Goal: Task Accomplishment & Management: Use online tool/utility

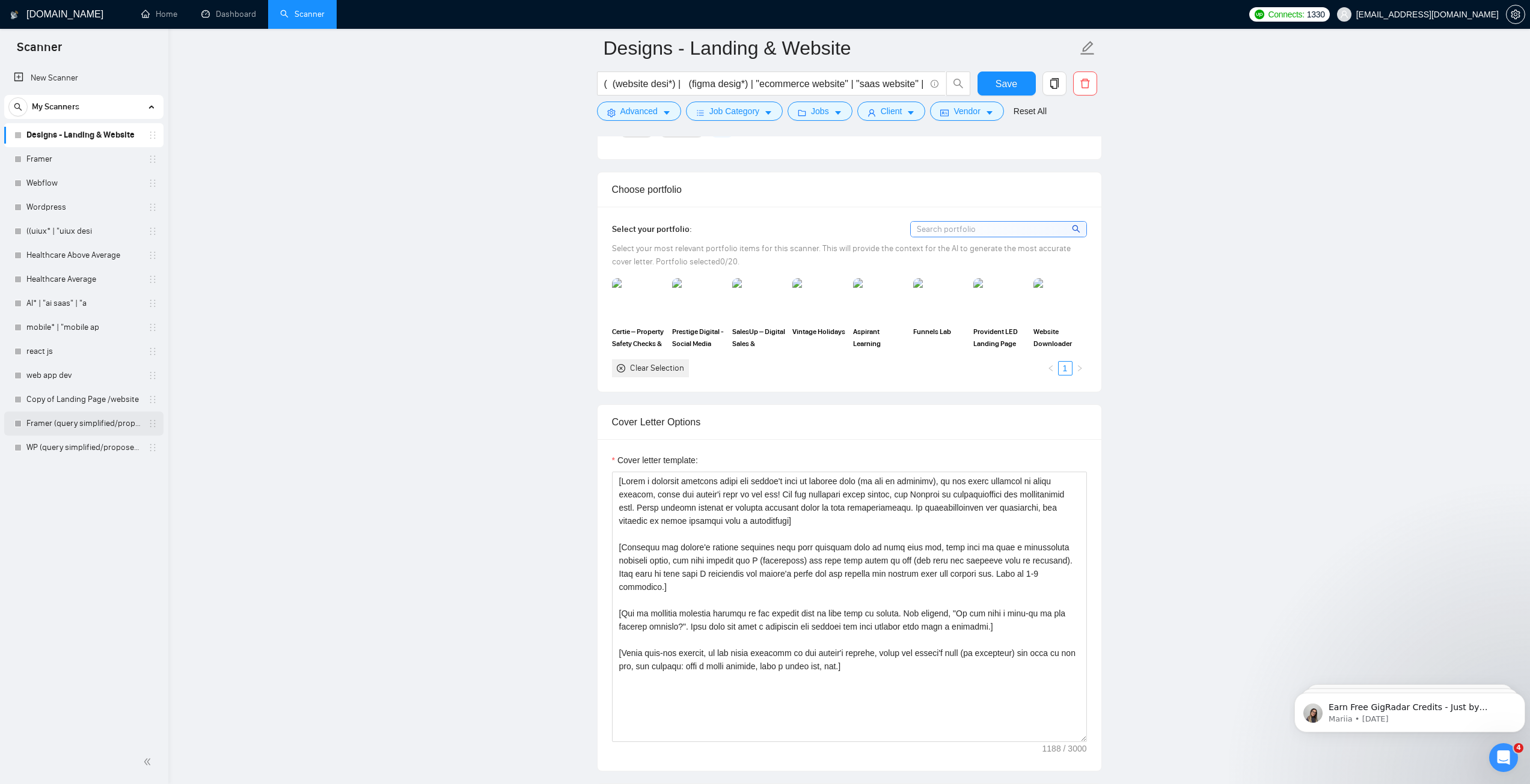
click at [97, 420] on link "Framer (query simplified/proposed)" at bounding box center [83, 424] width 114 height 24
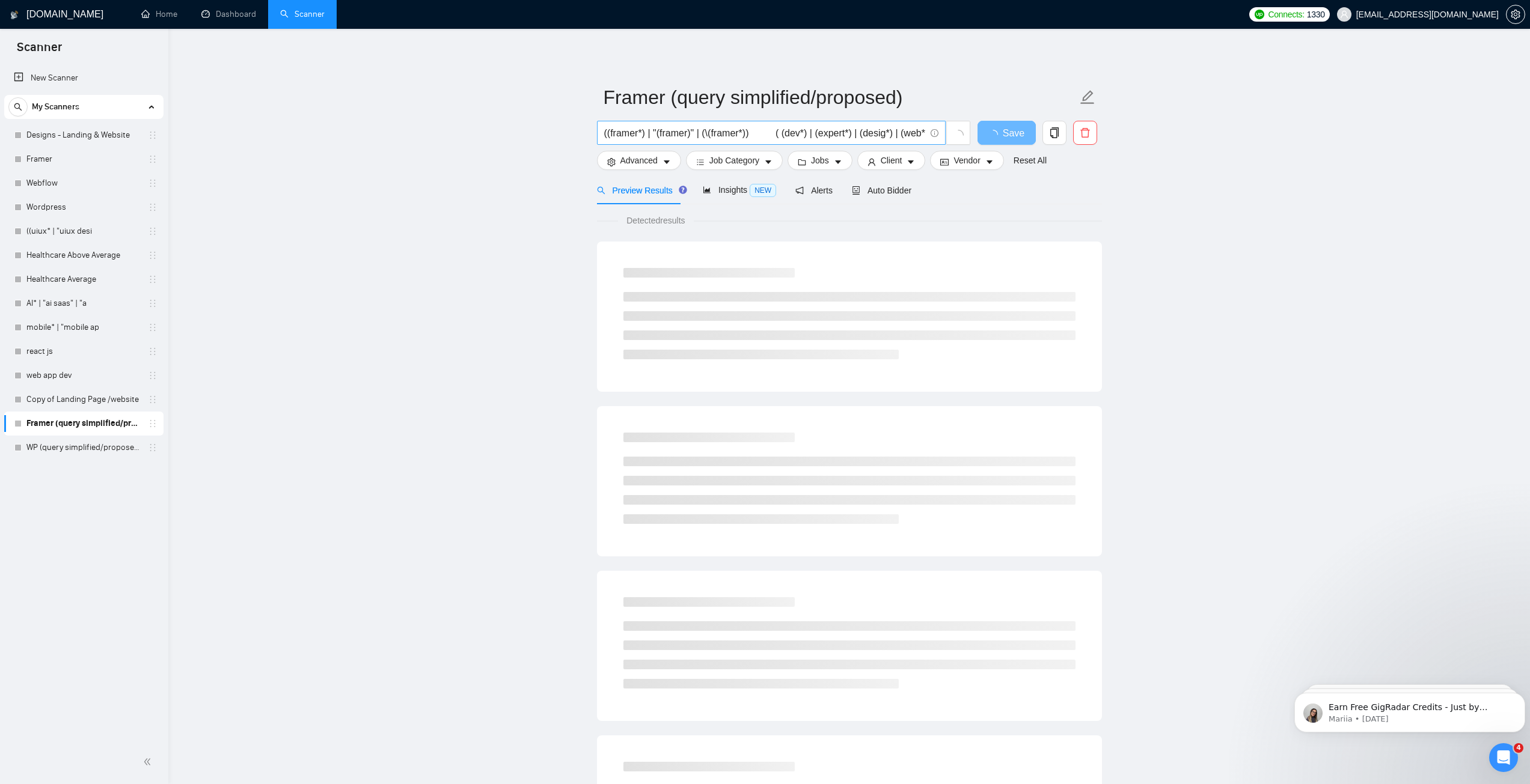
click at [767, 132] on input "((framer*) | "(framer)" | (\(framer*)) ( (dev*) | (expert*) | (desig*) | (web*)…" at bounding box center [764, 133] width 321 height 15
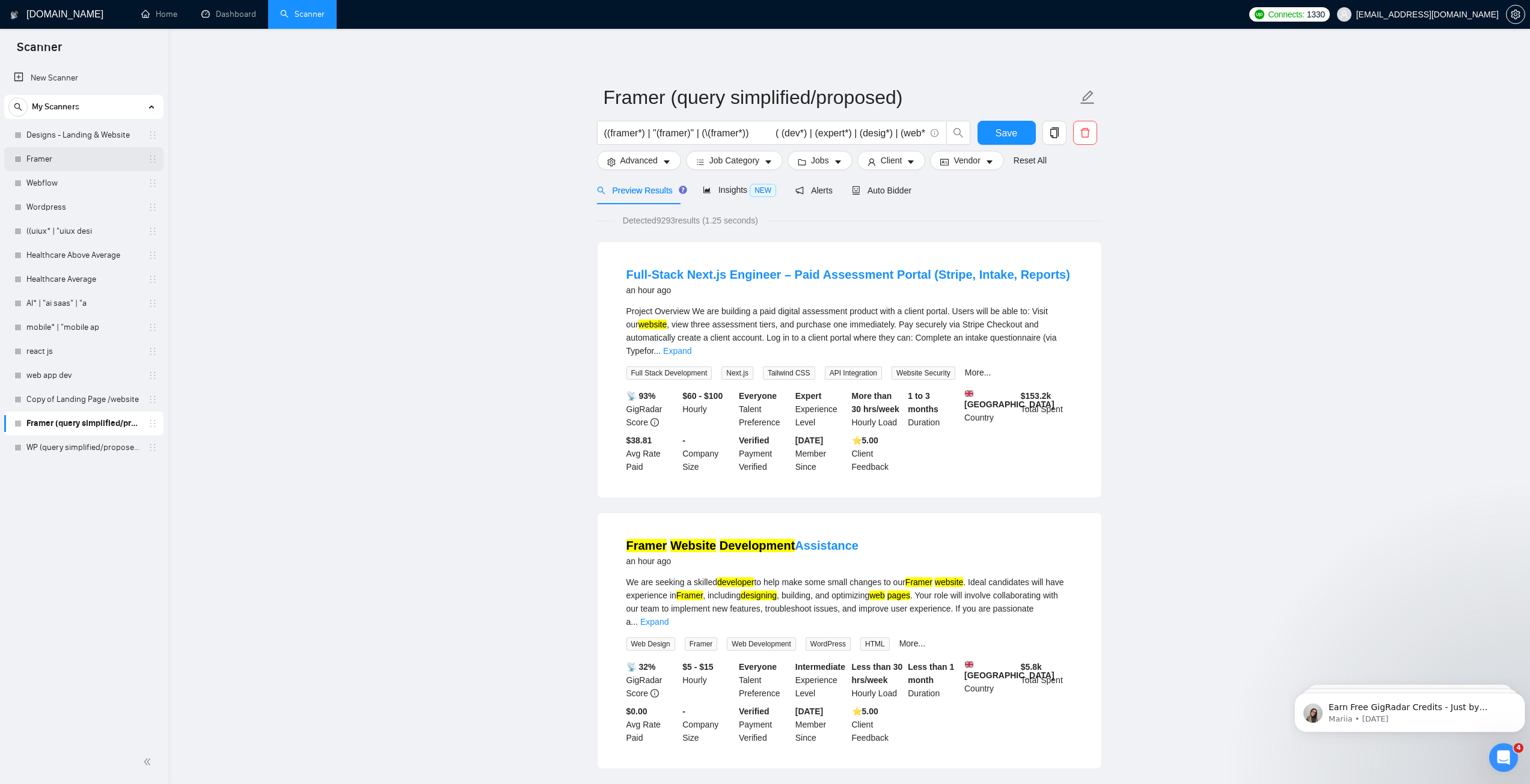
click at [57, 163] on link "Framer" at bounding box center [83, 159] width 114 height 24
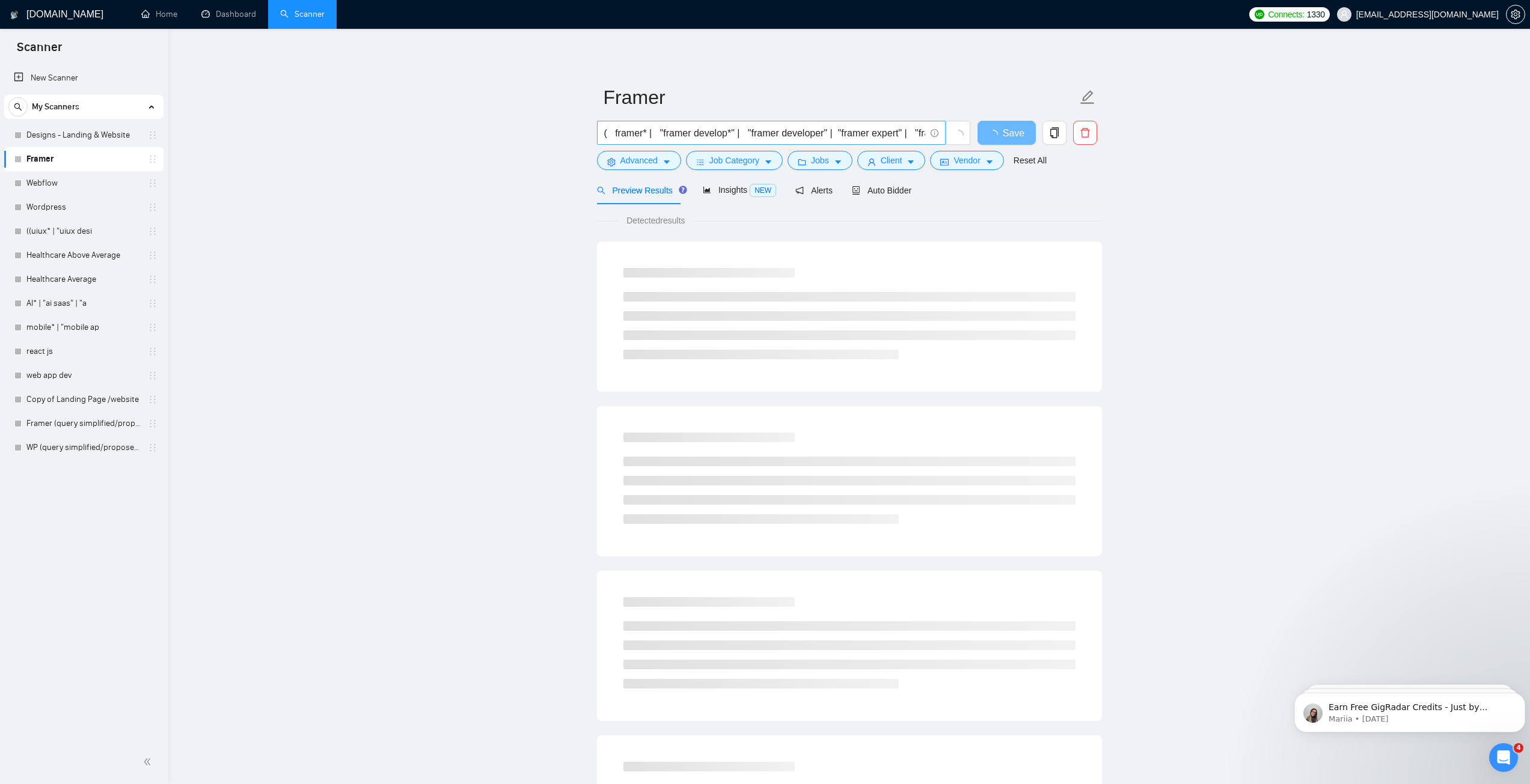
click at [653, 134] on input "( framer* | "framer develop*" | "framer developer" | "framer expert" | "framer …" at bounding box center [764, 133] width 321 height 15
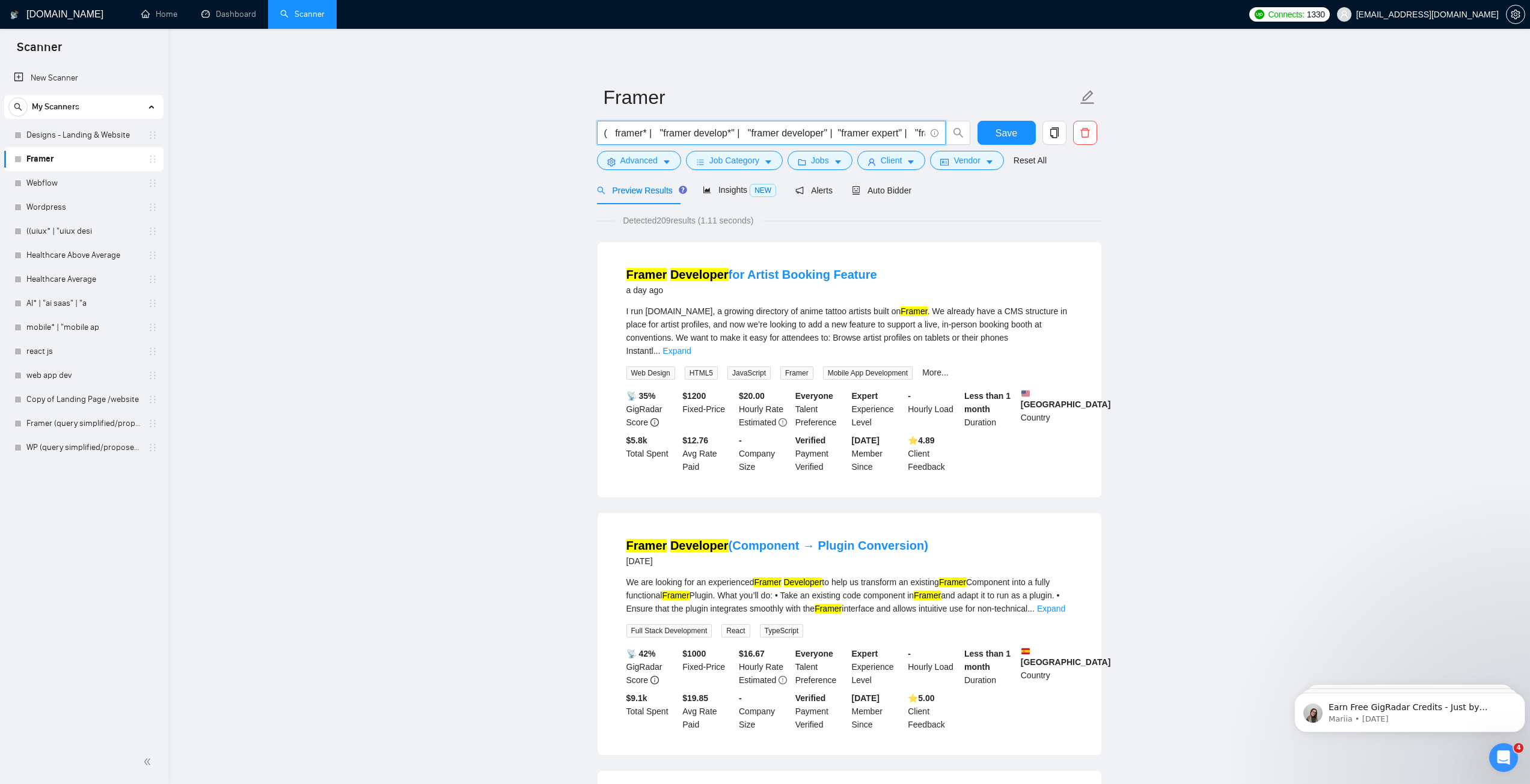
paste input "(framer*) | "(framer)" | (\(framer*)) ( (dev*) | (expert*) | (desig*) | (web*) …"
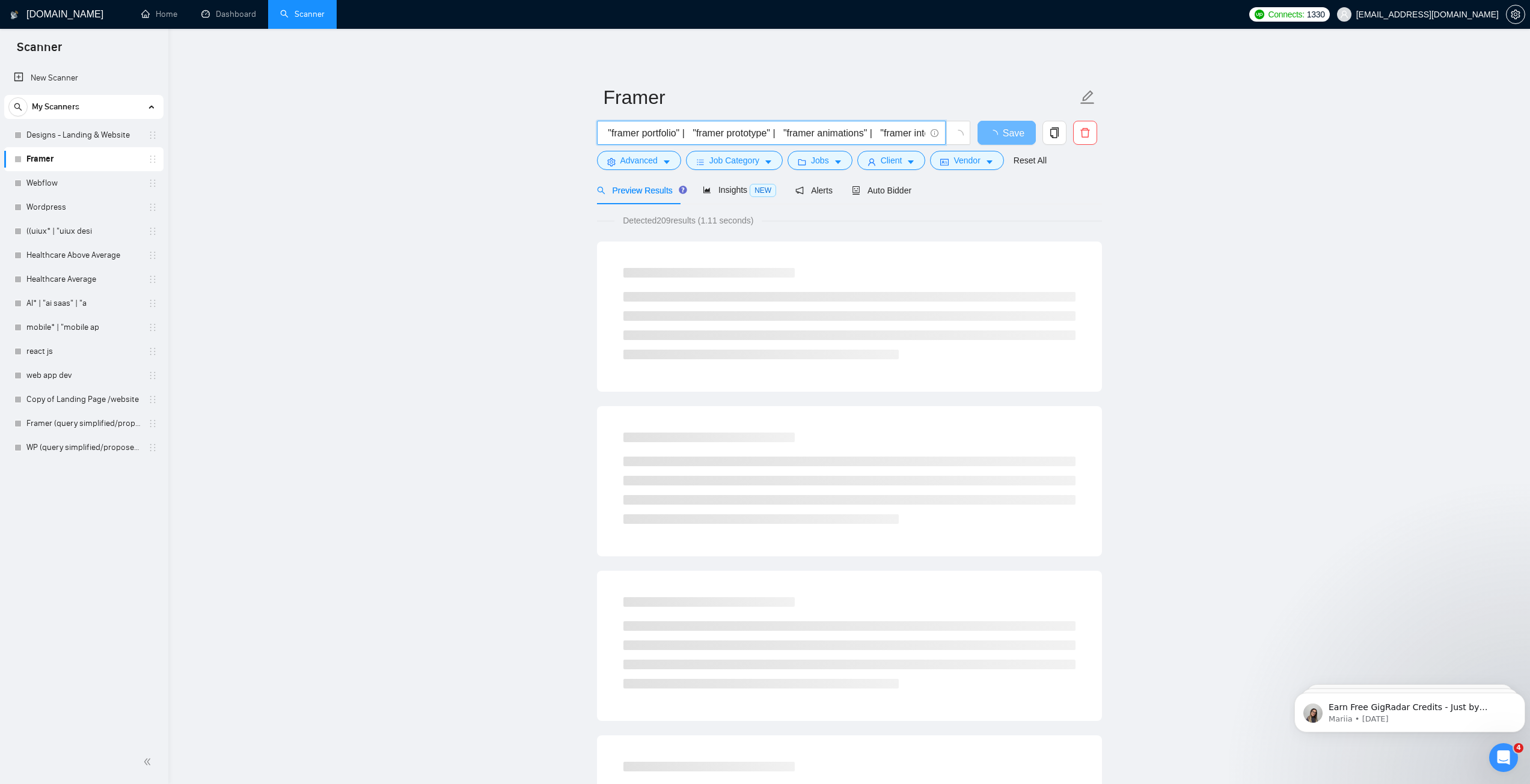
click at [773, 133] on input "( framer* | "framer develop*" | "framer developer" | "framer expert" | "framer …" at bounding box center [764, 133] width 321 height 15
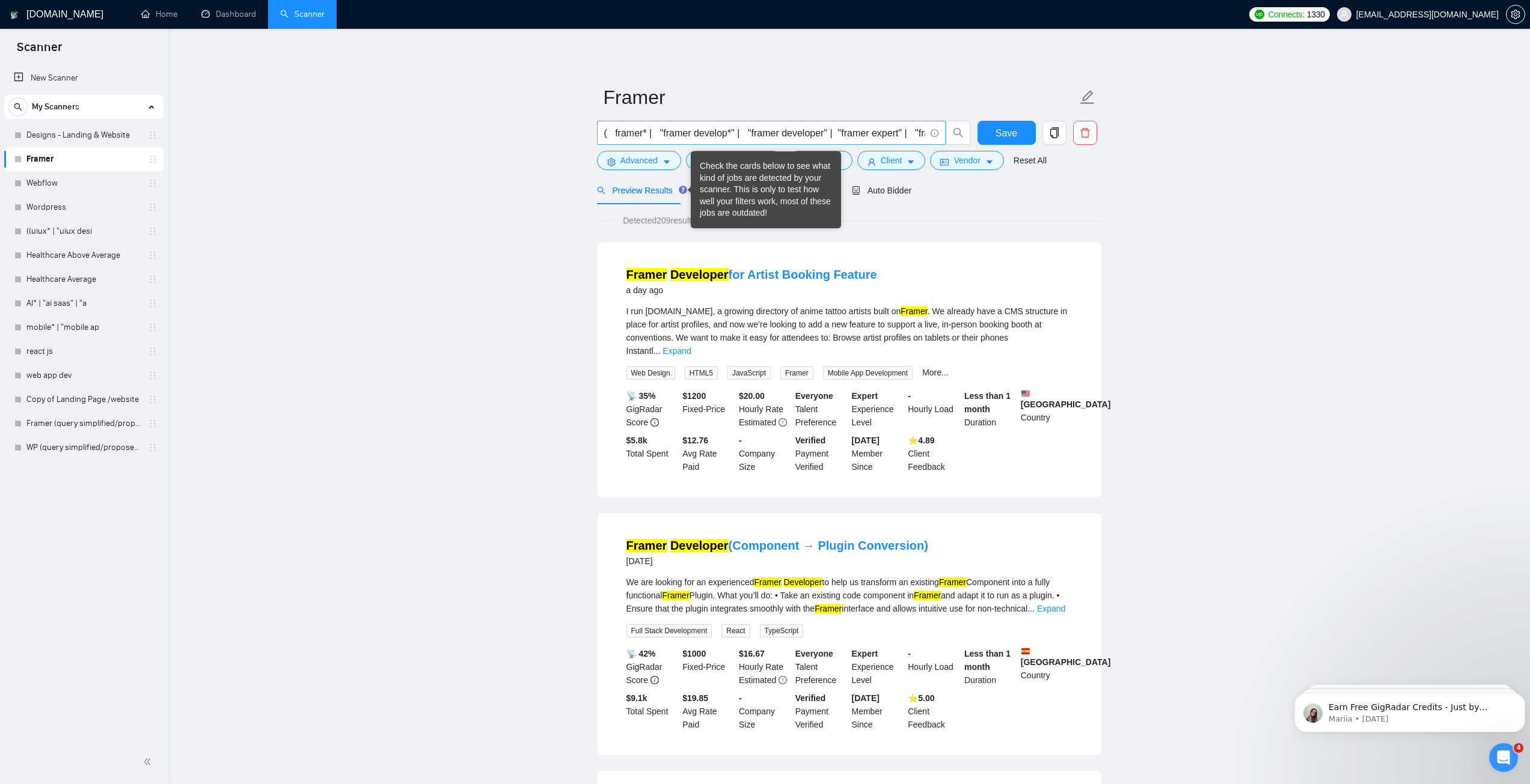
click at [709, 128] on input "( framer* | "framer develop*" | "framer developer" | "framer expert" | "framer …" at bounding box center [764, 133] width 321 height 15
paste input "(framer*) | "(framer)" | (\(framer*)) ( (dev*) | (expert*) | (desig*) | (web*) …"
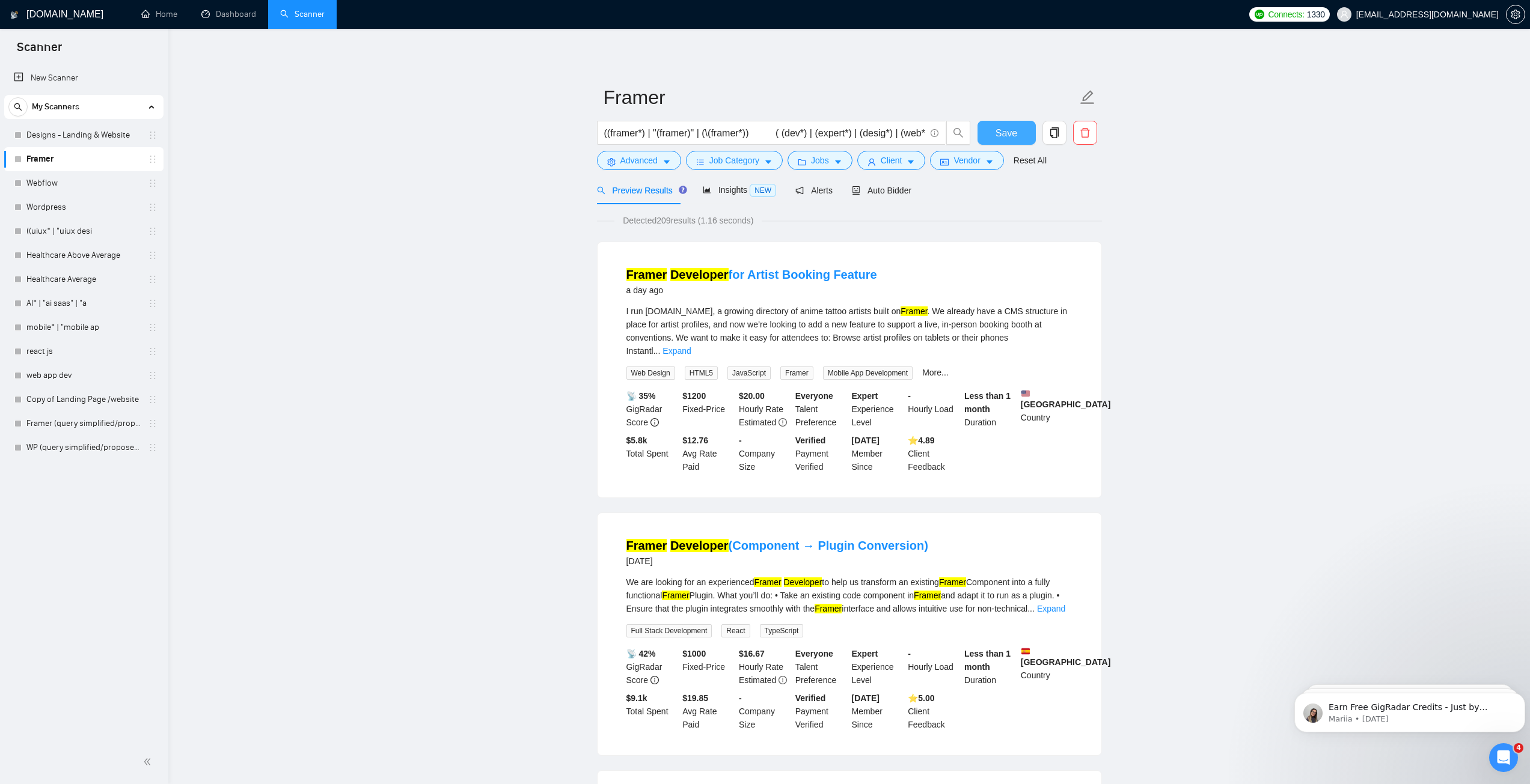
click at [986, 134] on button "Save" at bounding box center [1007, 132] width 58 height 24
click at [731, 185] on span "Insights NEW" at bounding box center [739, 190] width 73 height 10
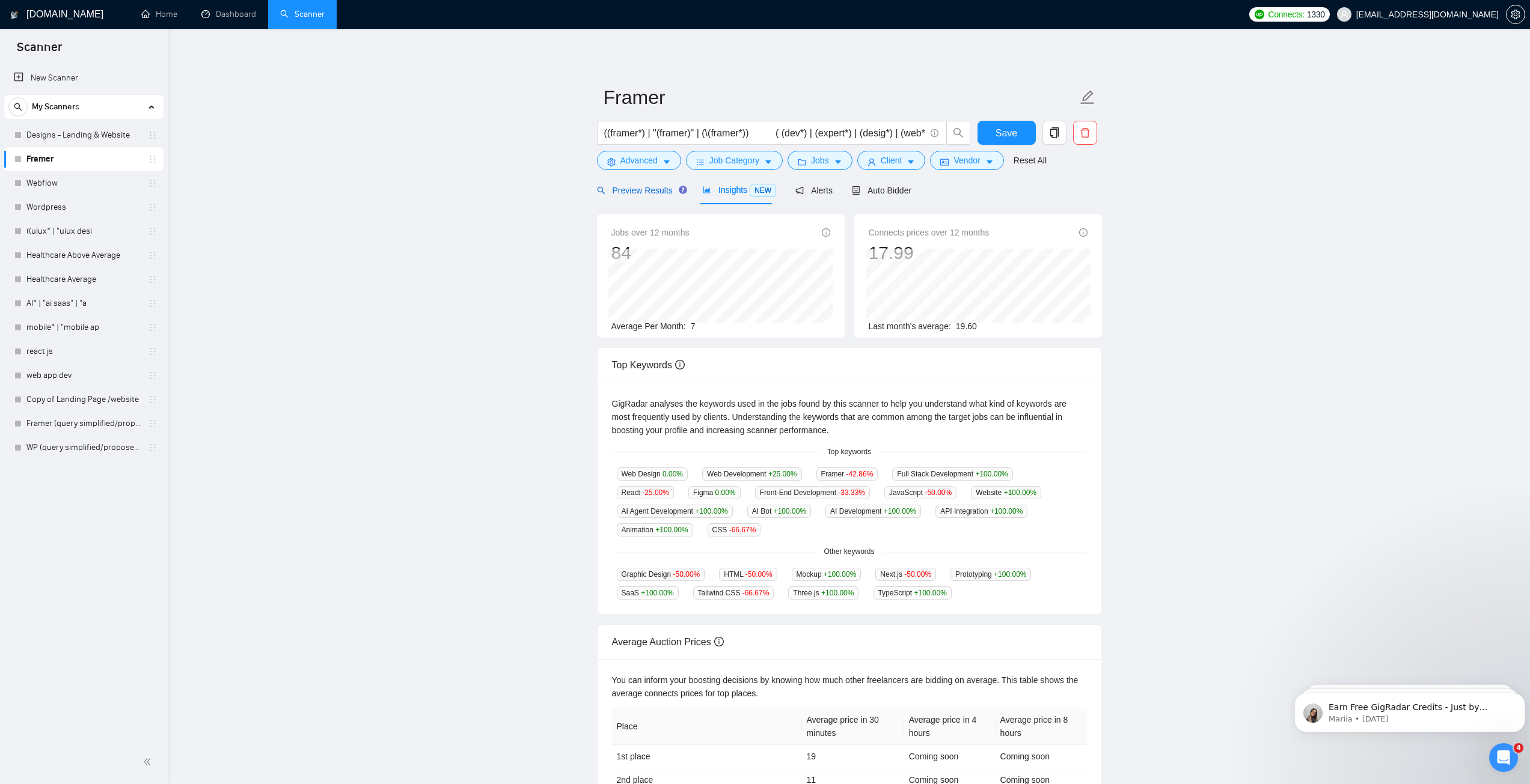
click at [661, 191] on span "Preview Results" at bounding box center [639, 190] width 86 height 10
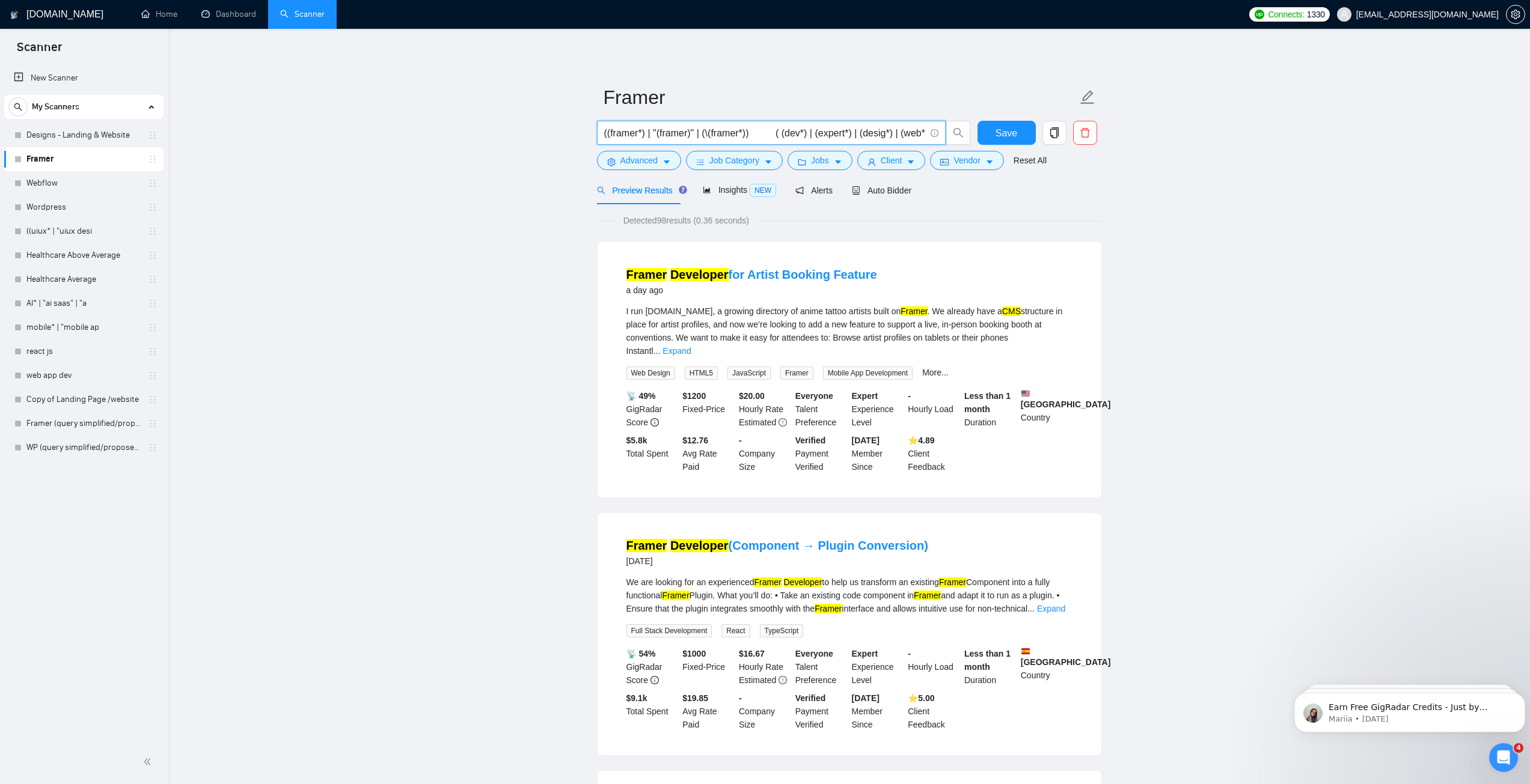
click at [802, 132] on input "((framer*) | "(framer)" | (\(framer*)) ( (dev*) | (expert*) | (desig*) | (web*)…" at bounding box center [764, 133] width 321 height 15
drag, startPoint x: 827, startPoint y: 132, endPoint x: 965, endPoint y: 135, distance: 138.0
click at [965, 135] on span "((framer*) | "(framer)" | (\(framer*)) ( (dev*) | (expert*) | (desig*) | (web*)…" at bounding box center [783, 132] width 374 height 24
click at [782, 134] on input "((framer*) | "(framer)" | (\(framer*)) ( (dev*) | (expert*) | (desig*) | (web*)…" at bounding box center [764, 133] width 321 height 15
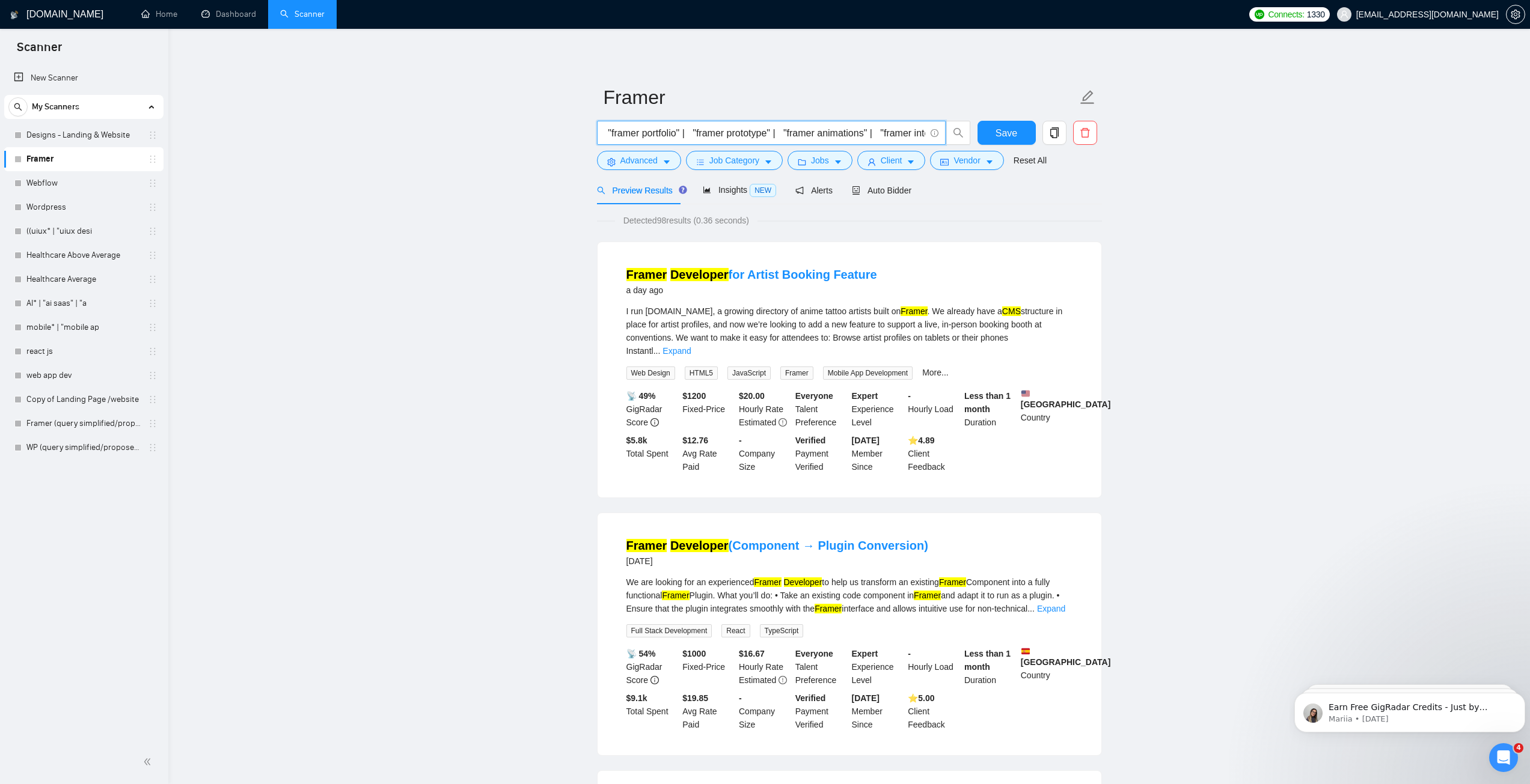
type input "( framer* | "framer develop*" | "framer developer" | "framer expert" | "framer …"
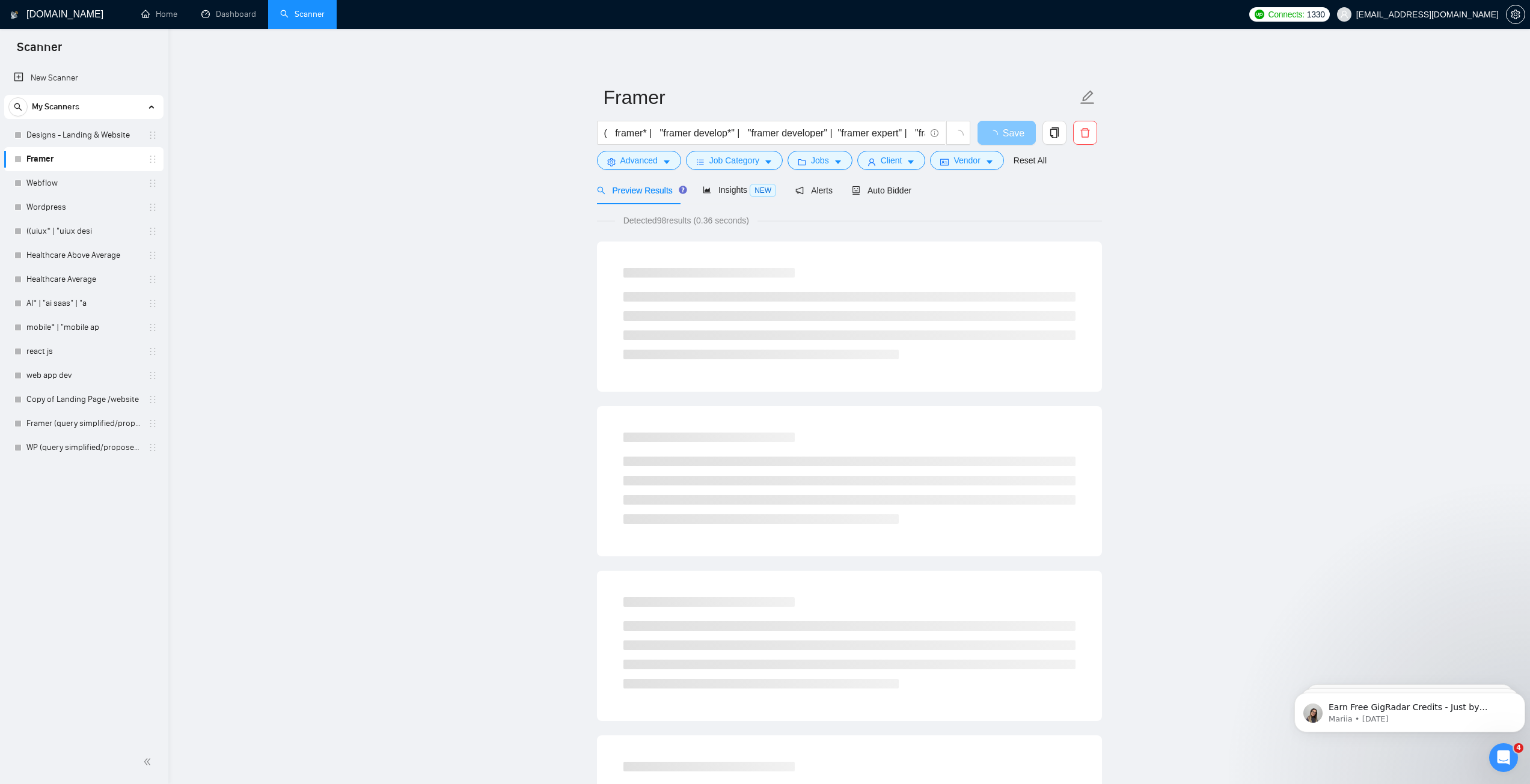
click at [986, 135] on button "Save" at bounding box center [1007, 132] width 58 height 24
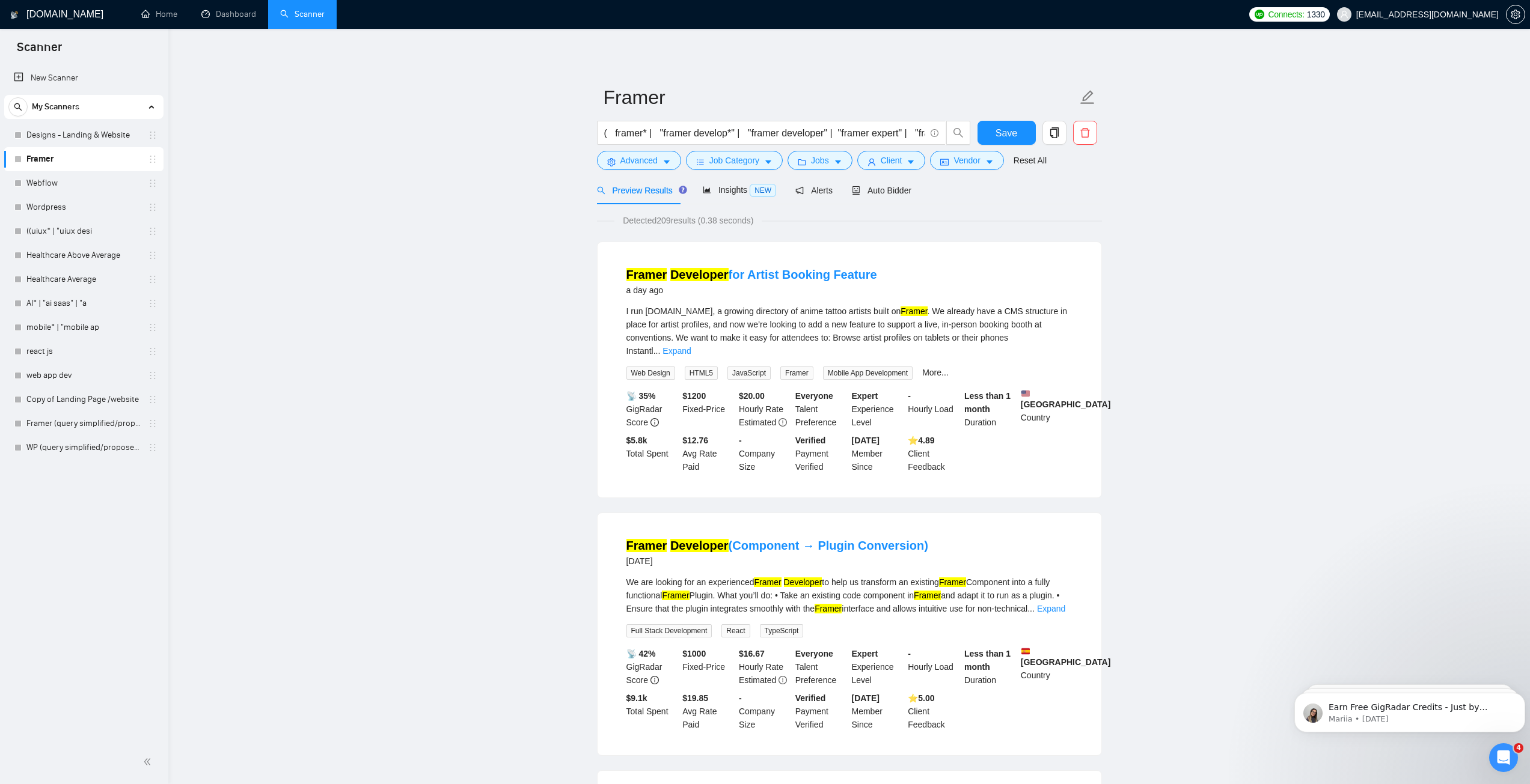
click at [69, 181] on link "Webflow" at bounding box center [83, 183] width 114 height 24
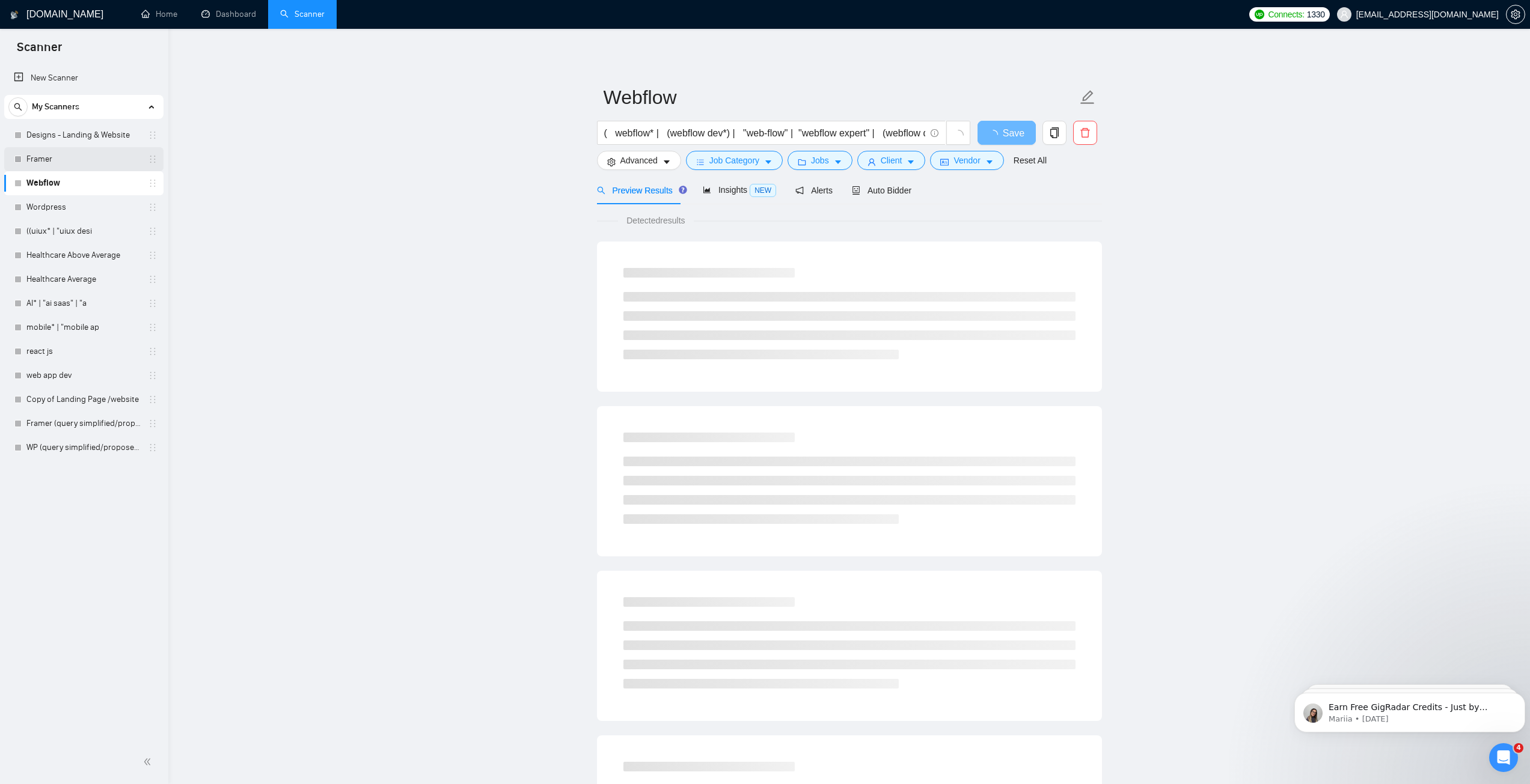
click at [45, 161] on link "Framer" at bounding box center [83, 159] width 114 height 24
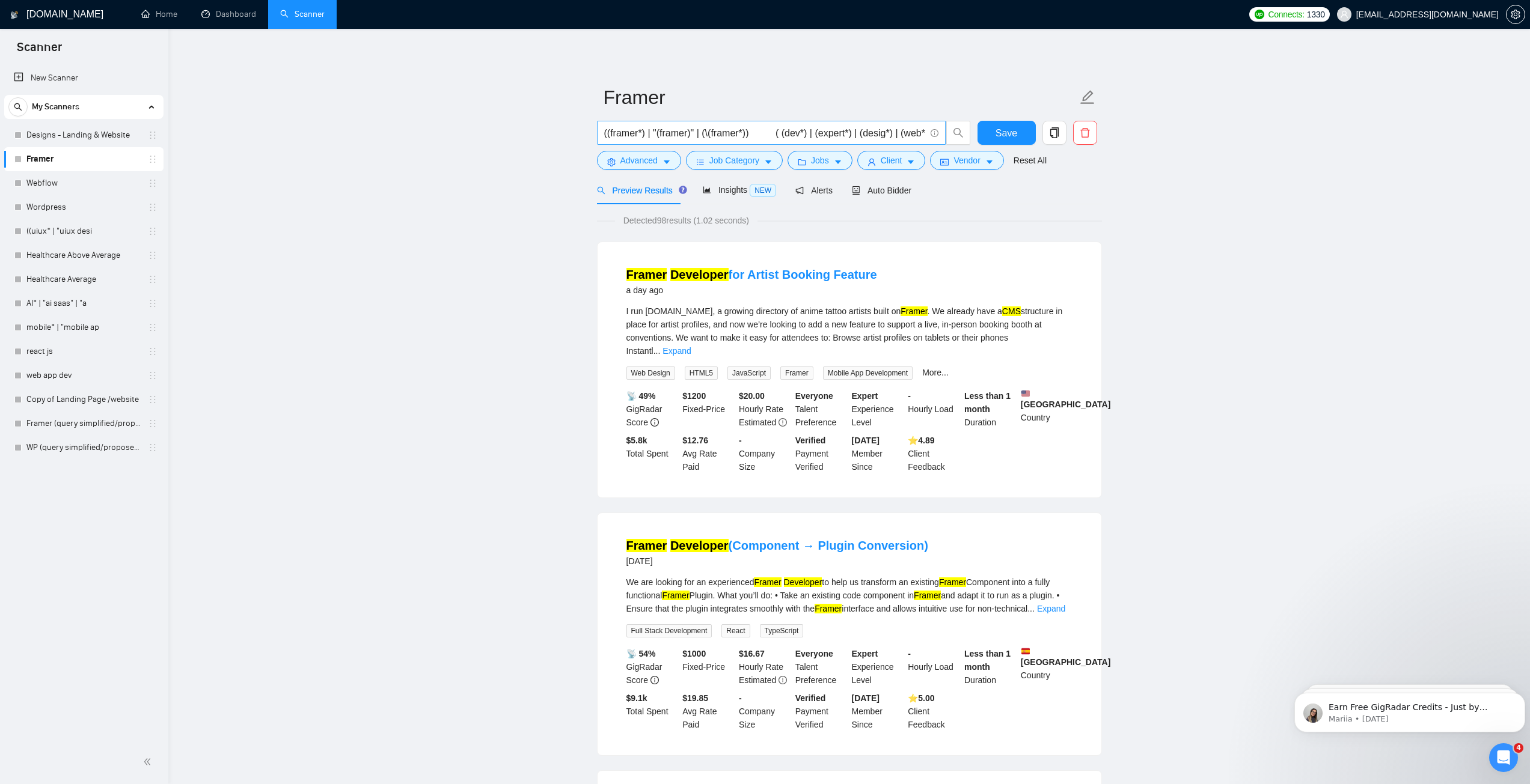
click at [765, 130] on input "((framer*) | "(framer)" | (\(framer*)) ( (dev*) | (expert*) | (desig*) | (web*)…" at bounding box center [764, 133] width 321 height 15
click at [736, 140] on input "((framer*) | "(framer)" | (\(framer*)) ( (dev*) | (expert*) | (desig*) | (web*)…" at bounding box center [764, 133] width 321 height 15
paste input "framer* | "framer develop*" | "framer developer" | "framer expert" | "framer de…"
type input "( framer* | "framer develop*" | "framer developer" | "framer expert" | "framer …"
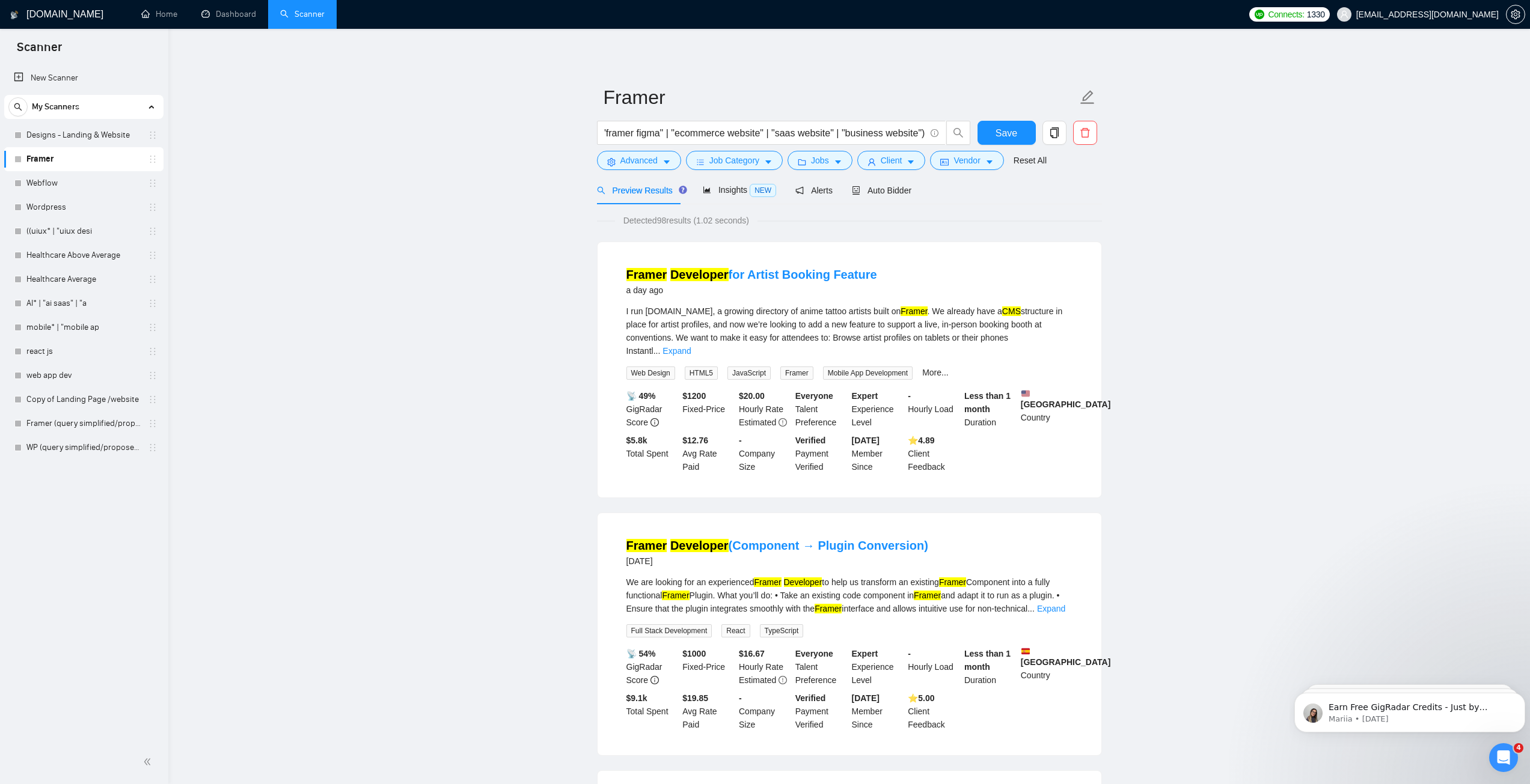
scroll to position [0, 0]
drag, startPoint x: 1210, startPoint y: 204, endPoint x: 1123, endPoint y: 181, distance: 90.0
click at [1009, 128] on span "Save" at bounding box center [1006, 133] width 22 height 15
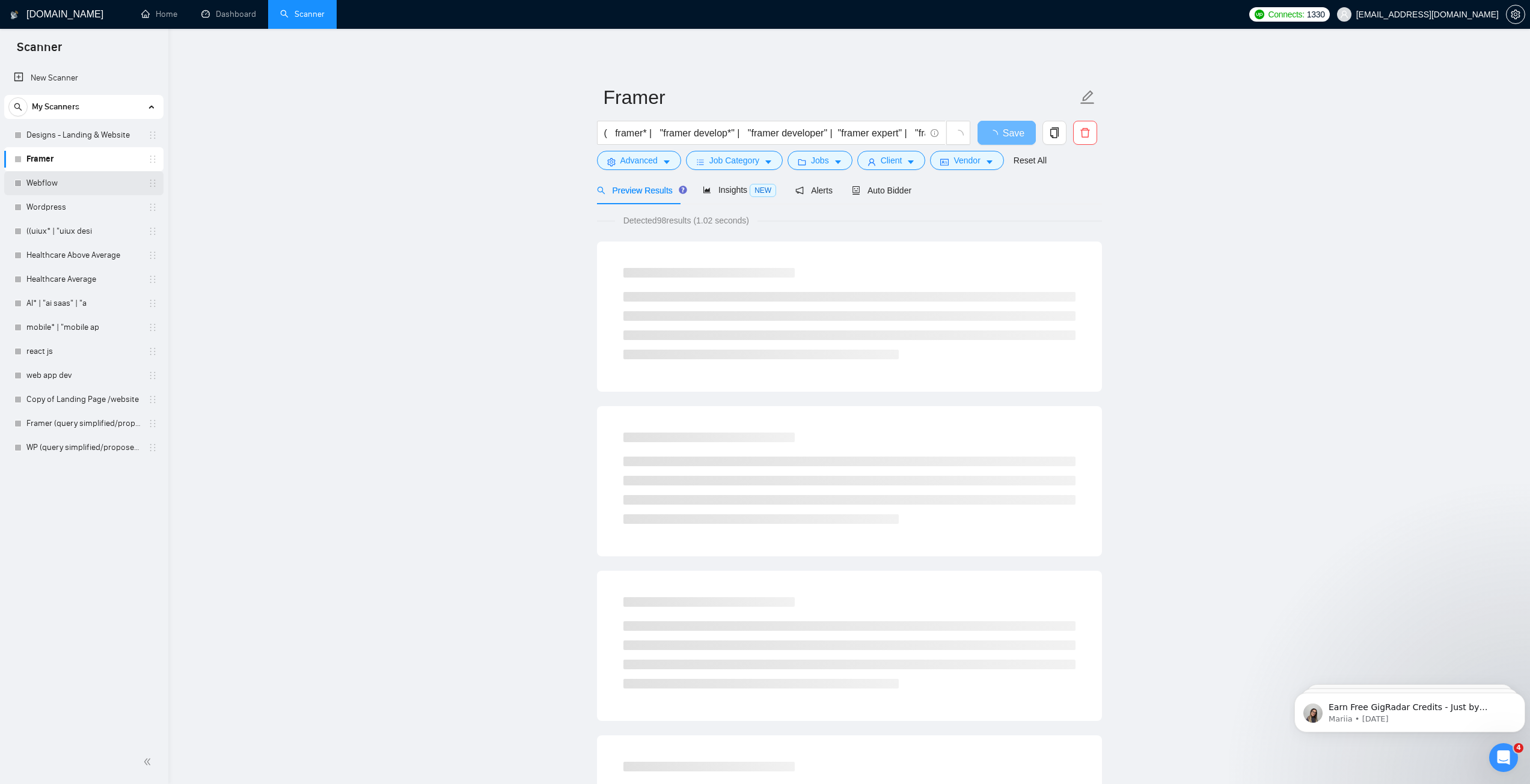
click at [51, 186] on link "Webflow" at bounding box center [83, 183] width 114 height 24
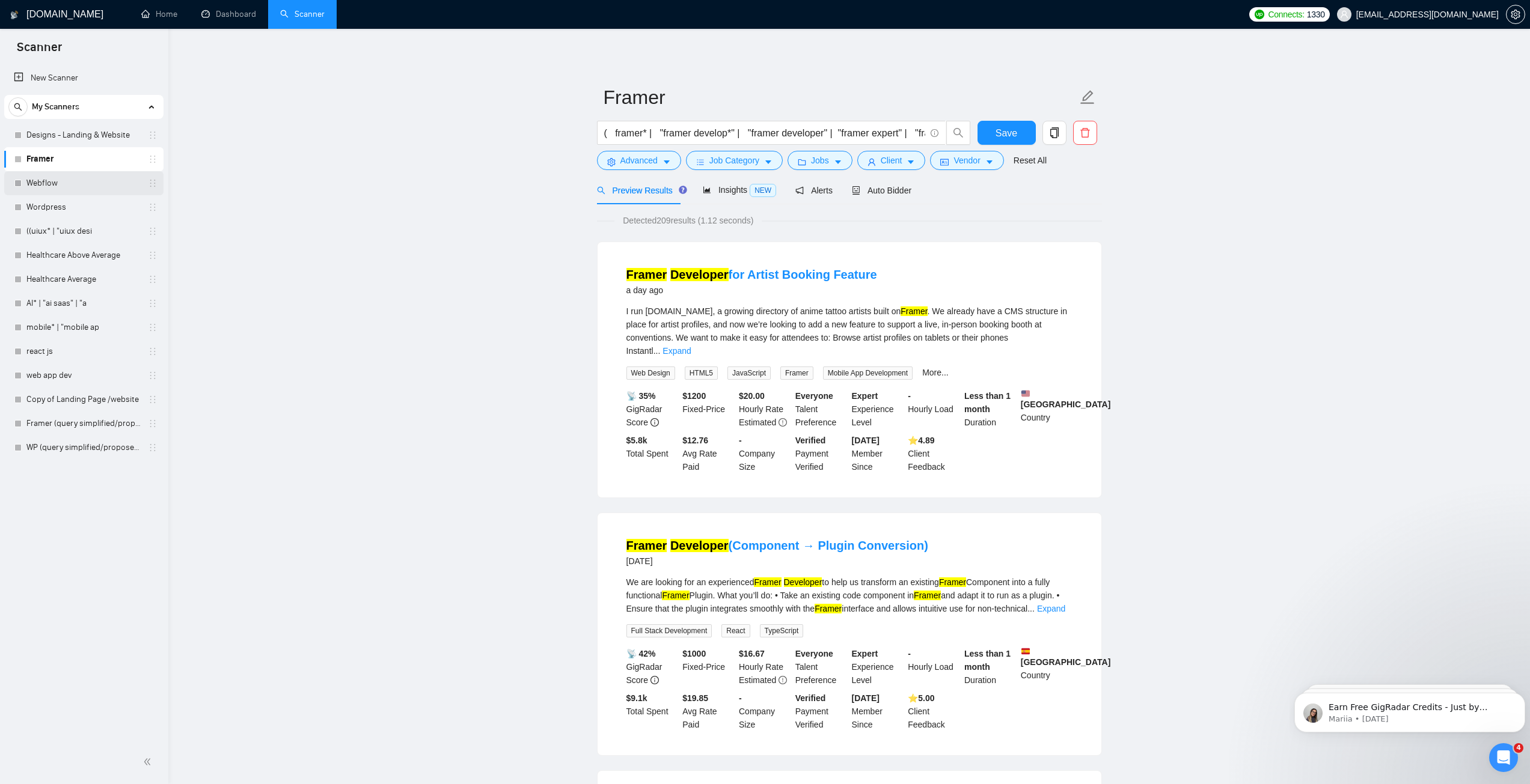
click at [62, 182] on link "Webflow" at bounding box center [83, 183] width 114 height 24
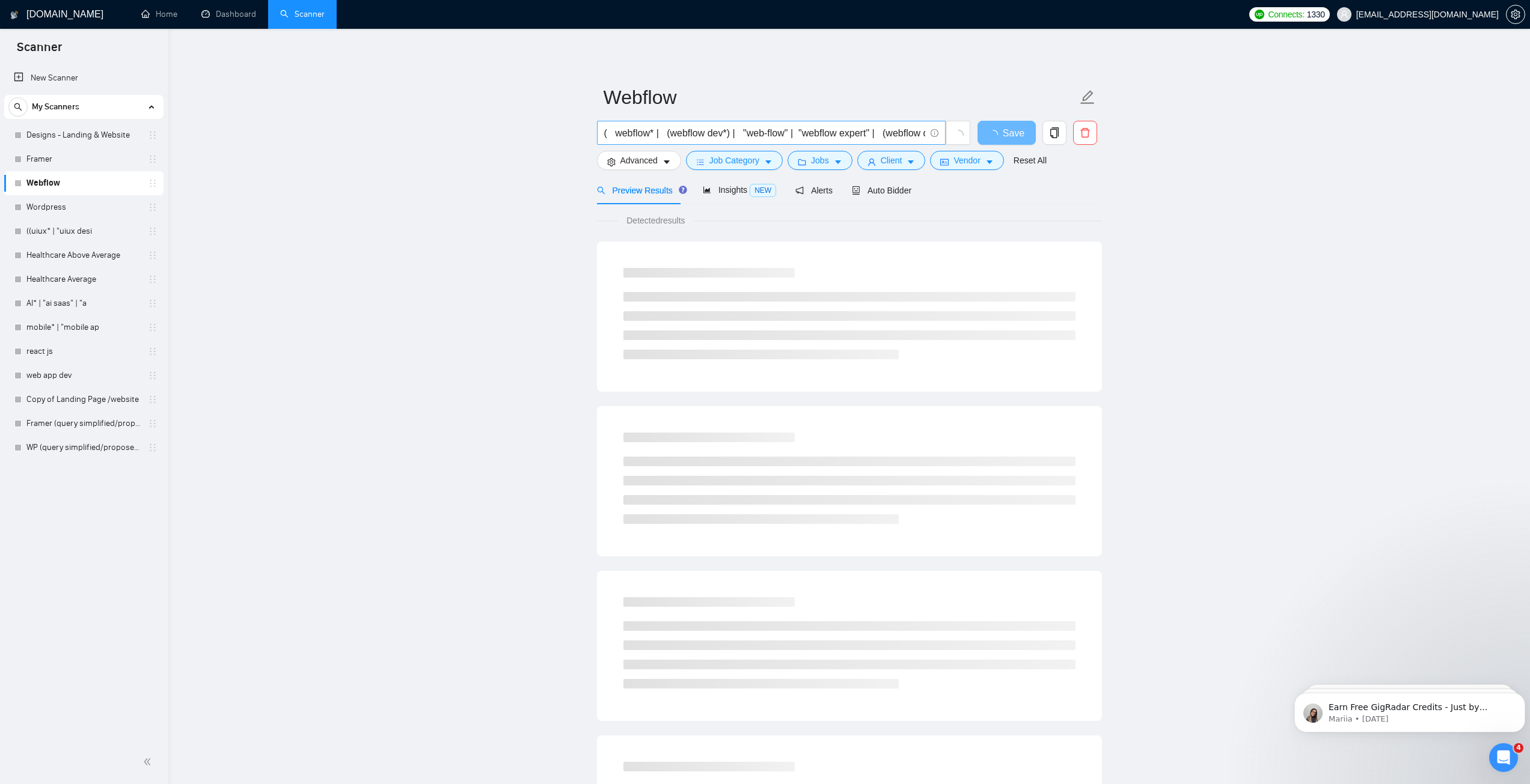
click at [794, 134] on input "( webflow* | (webflow dev*) | "web-flow" | "webflow expert" | (webflow desig*) …" at bounding box center [764, 133] width 321 height 15
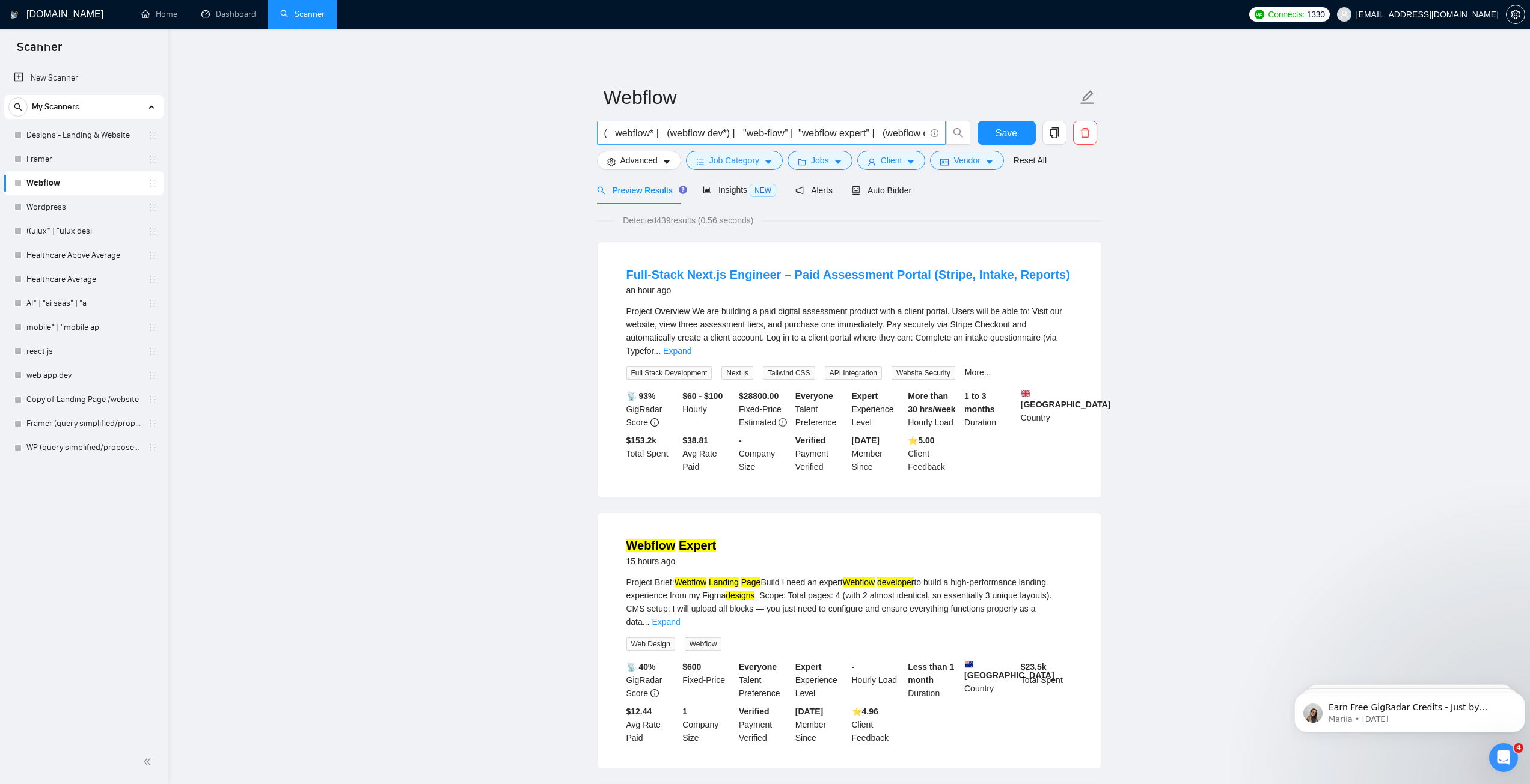
click at [861, 132] on input "( webflow* | (webflow dev*) | "web-flow" | "webflow expert" | (webflow desig*) …" at bounding box center [764, 133] width 321 height 15
paste input "(webflow*) | "(webflow)" | (\(webflow*)) ( (dev*) | (expert*) | (desig*) | (web…"
type input "((webflow*) | "(webflow)" | (\(webflow*)) ( (dev*) | (expert*) | (desig*) | (we…"
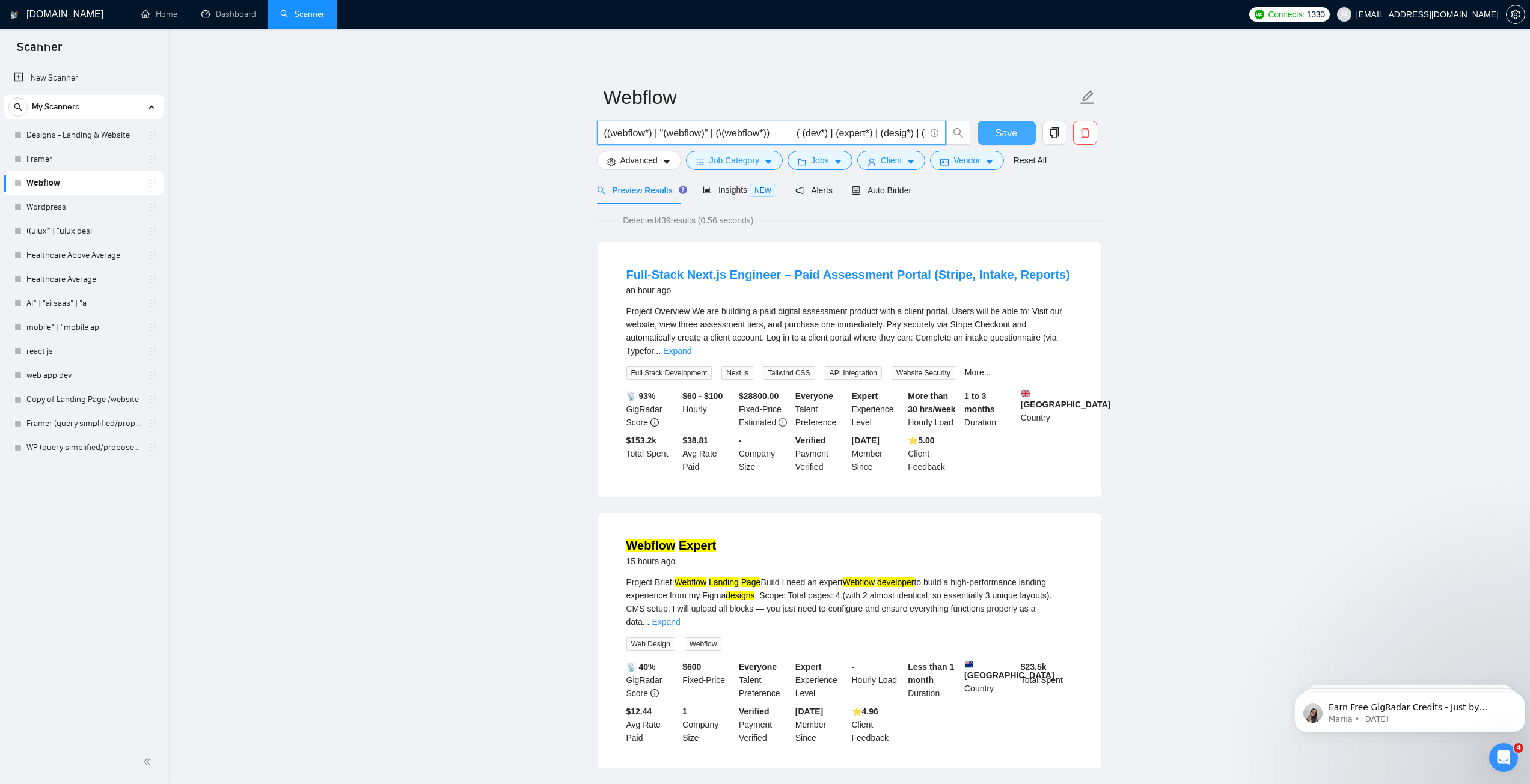
click at [988, 131] on button "Save" at bounding box center [1007, 132] width 58 height 24
click at [732, 192] on span "Insights NEW" at bounding box center [739, 190] width 73 height 10
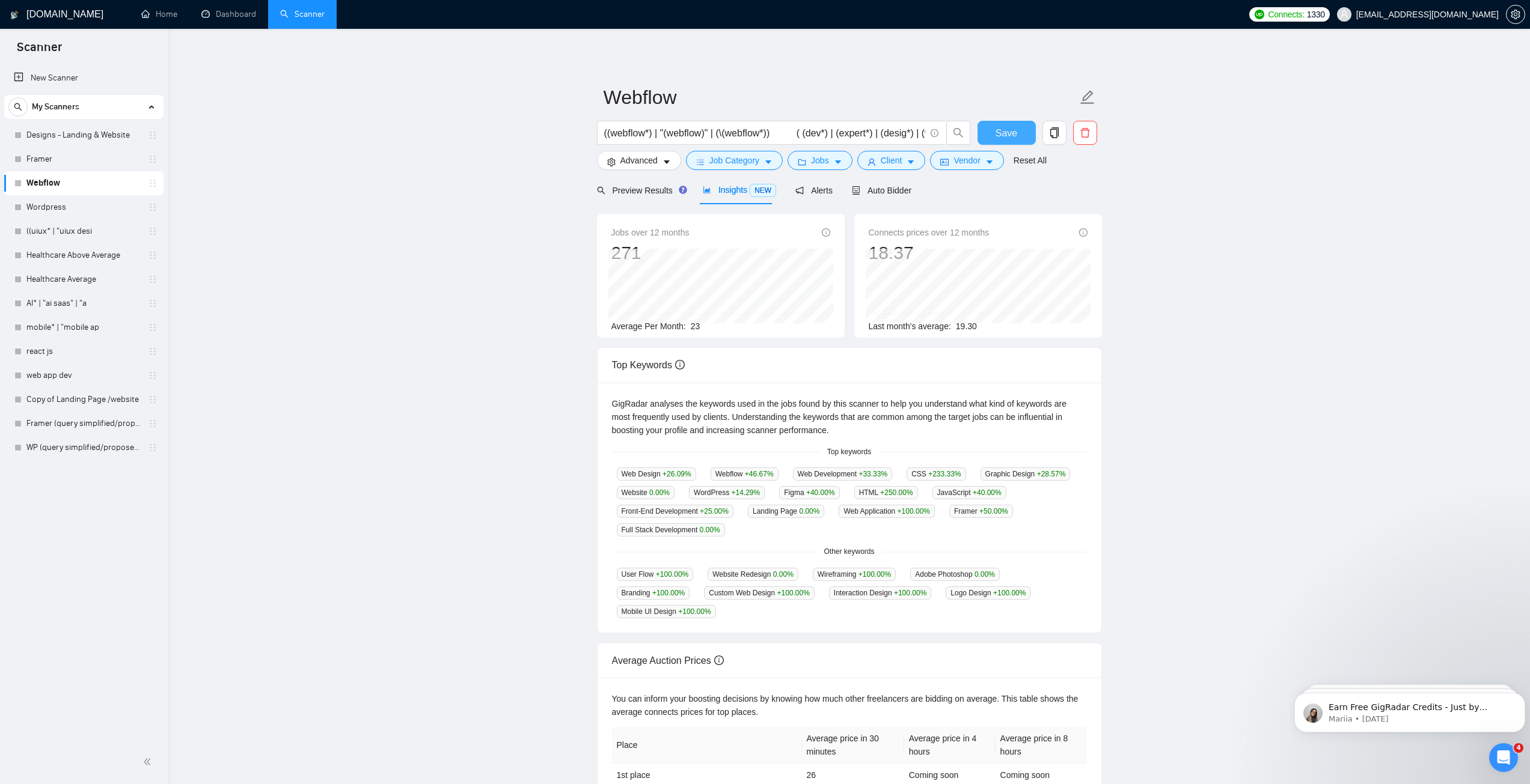
click at [995, 130] on button "Save" at bounding box center [1007, 132] width 58 height 24
drag, startPoint x: 109, startPoint y: 447, endPoint x: 131, endPoint y: 455, distance: 23.4
click at [109, 447] on link "WP (query simplified/proposed)" at bounding box center [83, 447] width 114 height 24
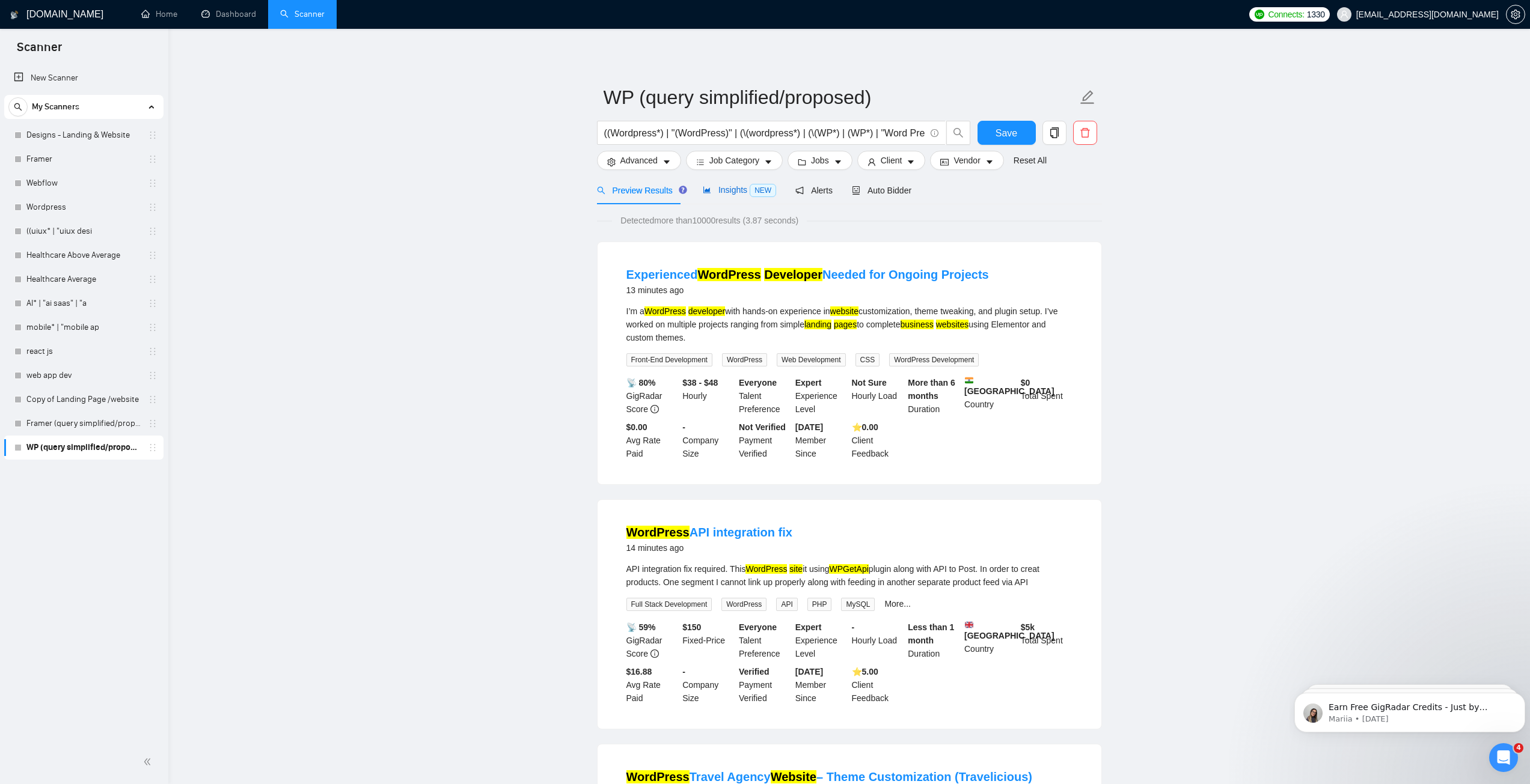
click at [723, 193] on span "Insights NEW" at bounding box center [739, 190] width 73 height 10
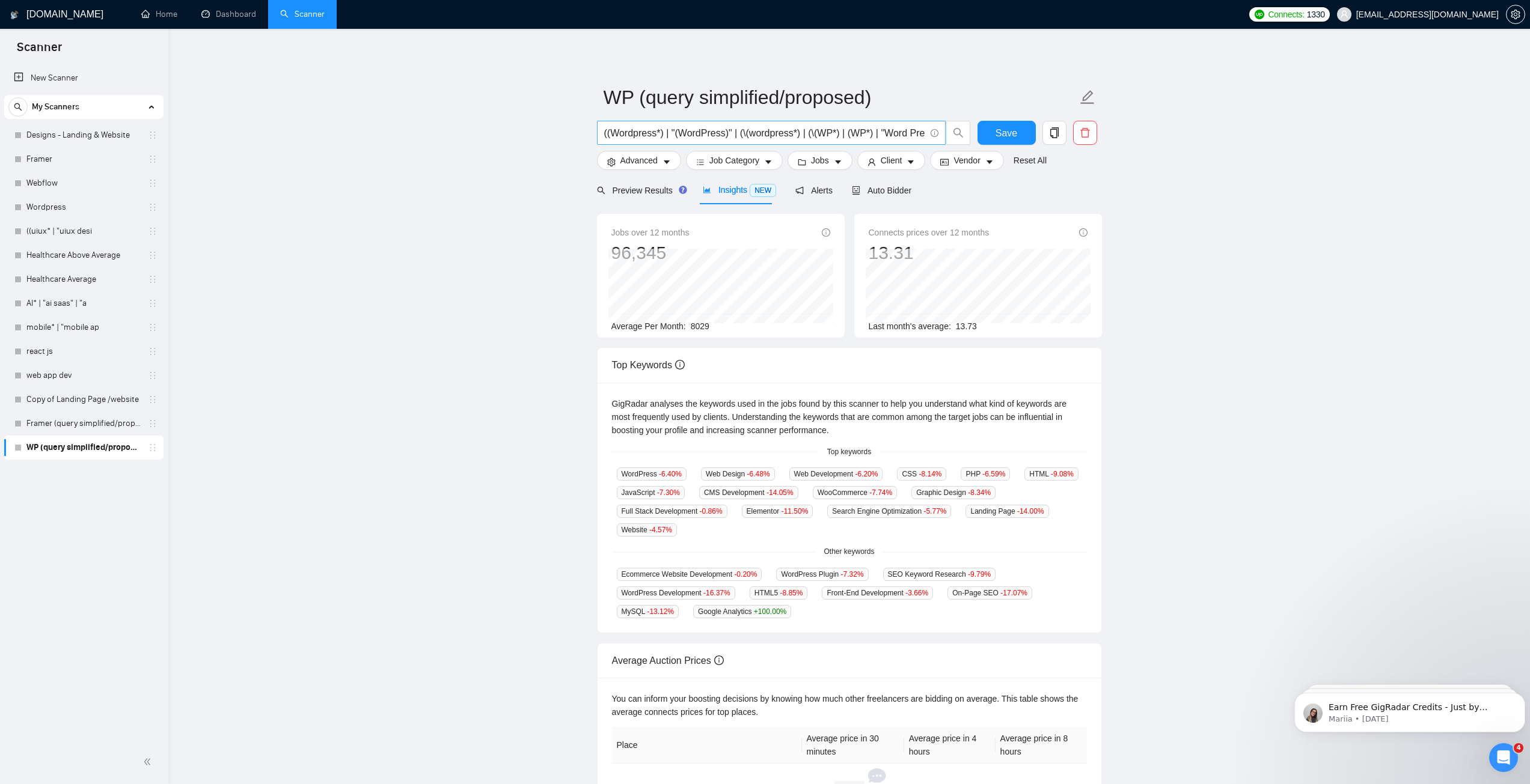
click at [662, 141] on span "((Wordpress*) | "(WordPress)" | (\(wordpress*) | (\(WP*) | (WP*) | "Word Press"…" at bounding box center [771, 132] width 349 height 24
click at [460, 154] on main "WP (query simplified/proposed) ((Wordpress*) | "(WordPress)" | (\(wordpress*) |…" at bounding box center [849, 457] width 1323 height 819
click at [57, 205] on link "Wordpress" at bounding box center [83, 207] width 114 height 24
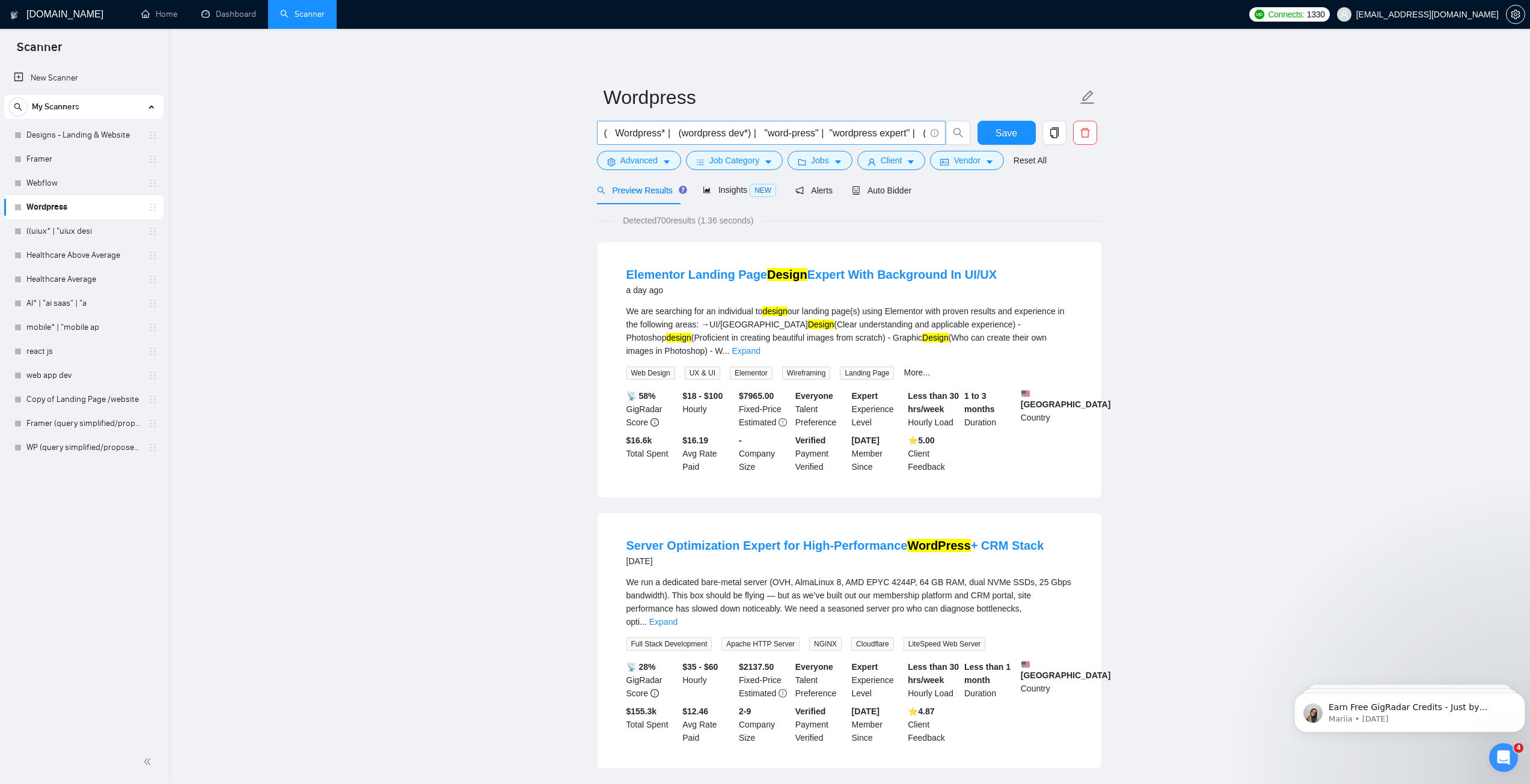
click at [682, 131] on input "( Wordpress* | (wordpress dev*) | "word-press" | "wordpress expert" | (wordpres…" at bounding box center [764, 133] width 321 height 15
click at [631, 135] on input "( Wordpress* | (wordpress dev*) | "word-press" | "wordpress expert" | (wordpres…" at bounding box center [764, 133] width 321 height 15
paste input "(Wordpress*) | "(WordPress)" | (\(wordpress*) | (\(WP*) | (WP*) | "Word Press" …"
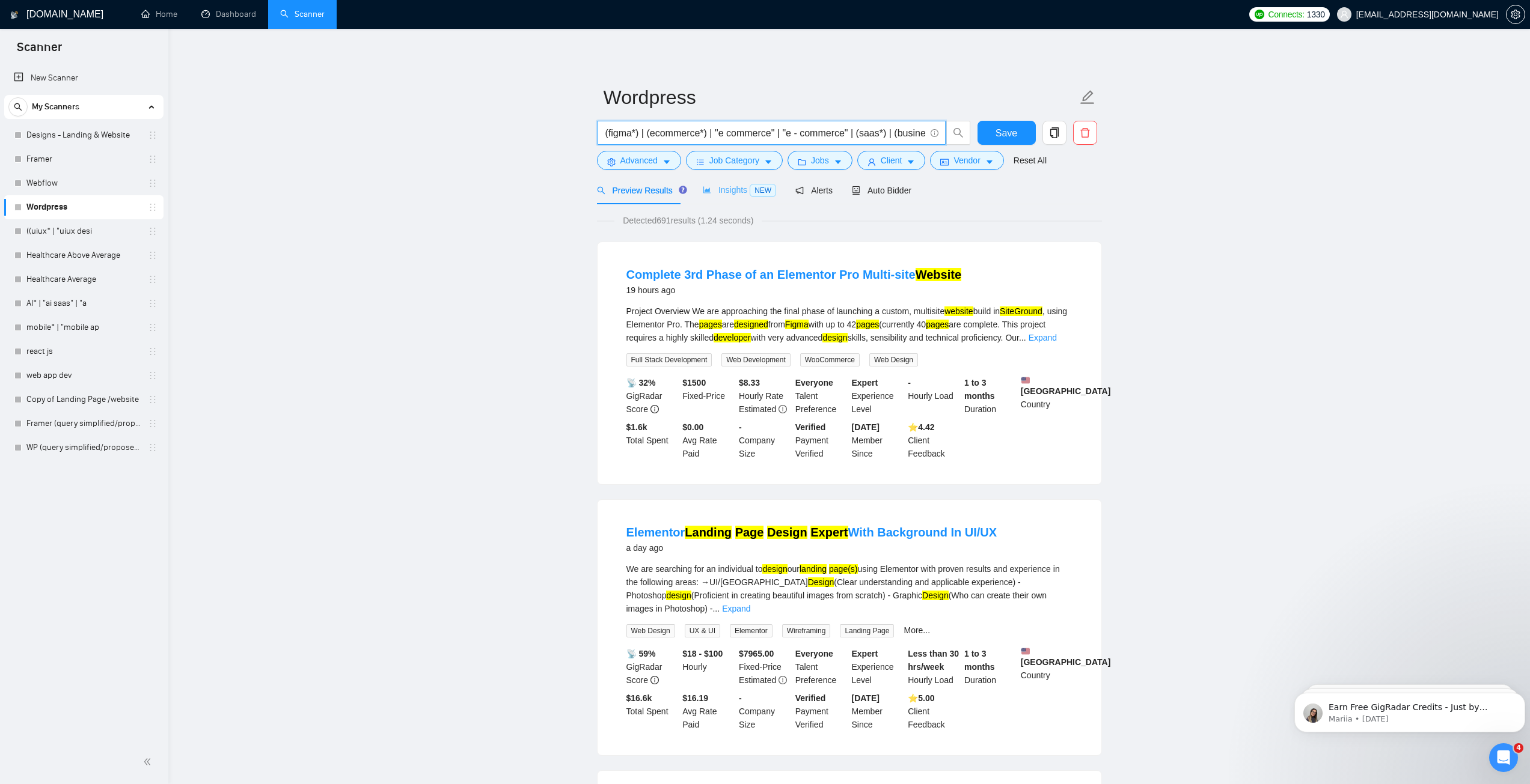
type input "((Wordpress*) | "(WordPress)" | (\(wordpress*) | (\(WP*) | (WP*) | "Word Press"…"
click at [735, 189] on span "Insights NEW" at bounding box center [739, 190] width 73 height 10
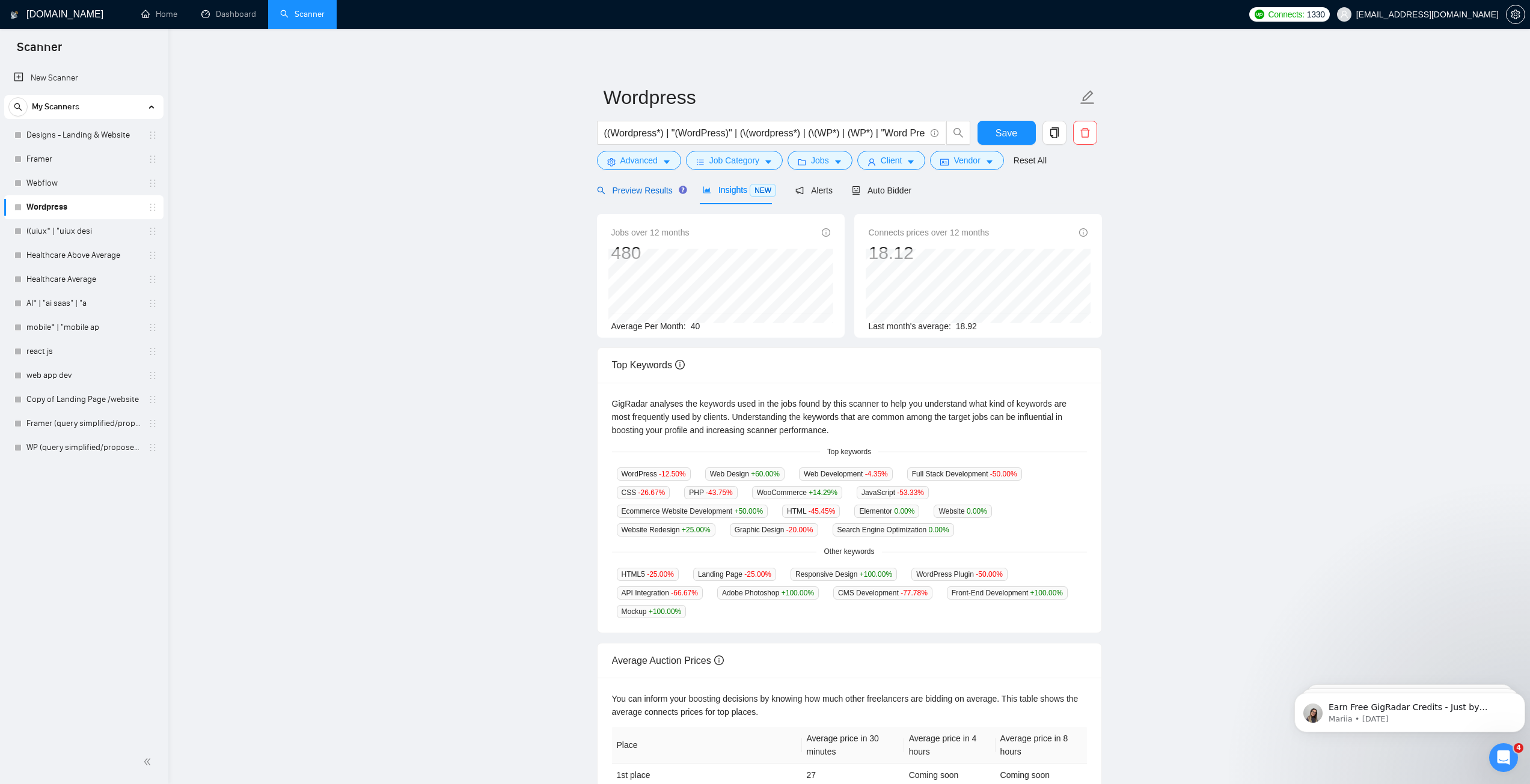
click at [651, 188] on span "Preview Results" at bounding box center [639, 190] width 86 height 10
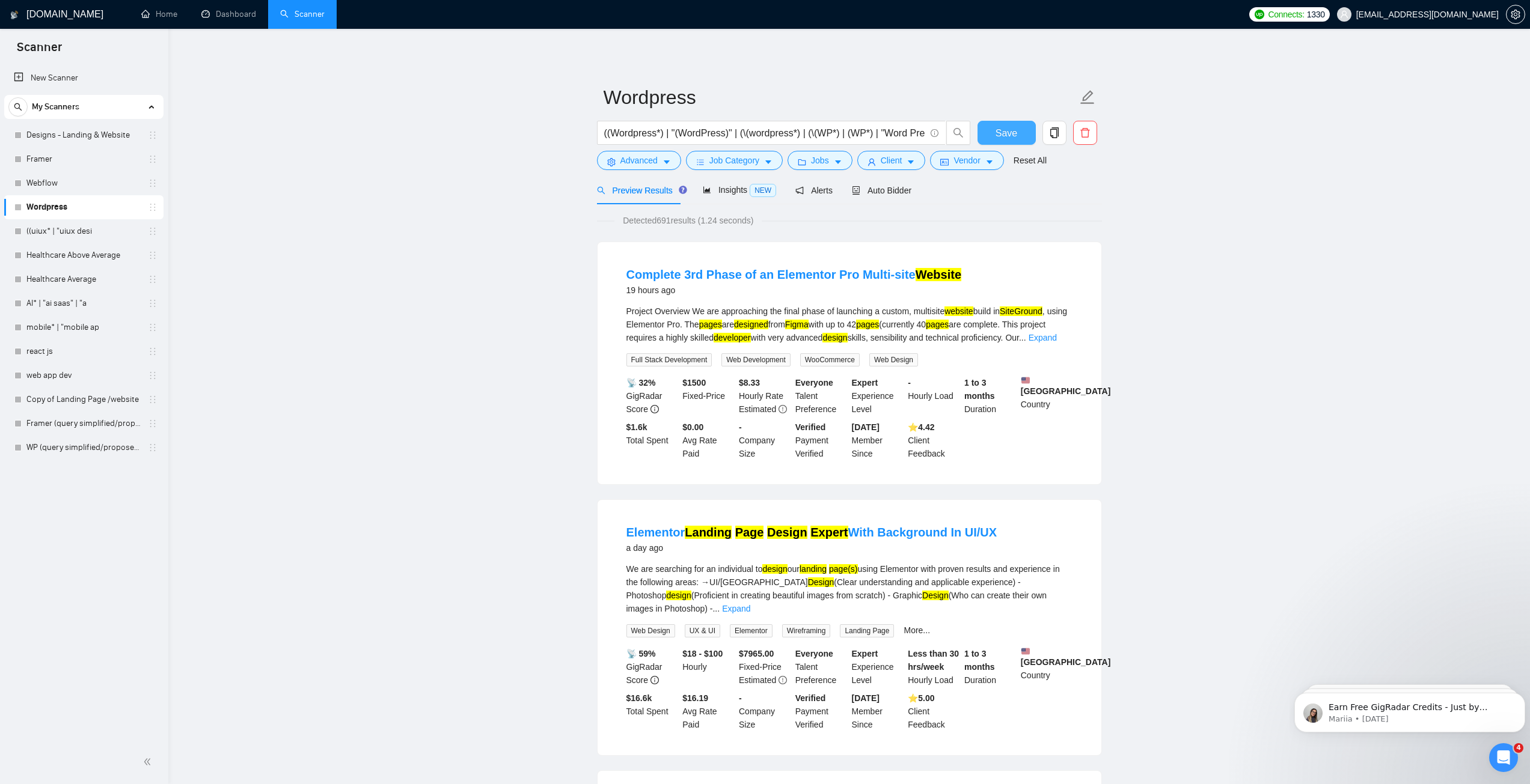
click at [1000, 134] on span "Save" at bounding box center [1006, 133] width 22 height 15
click at [82, 133] on link "Designs - Landing & Website" at bounding box center [83, 135] width 114 height 24
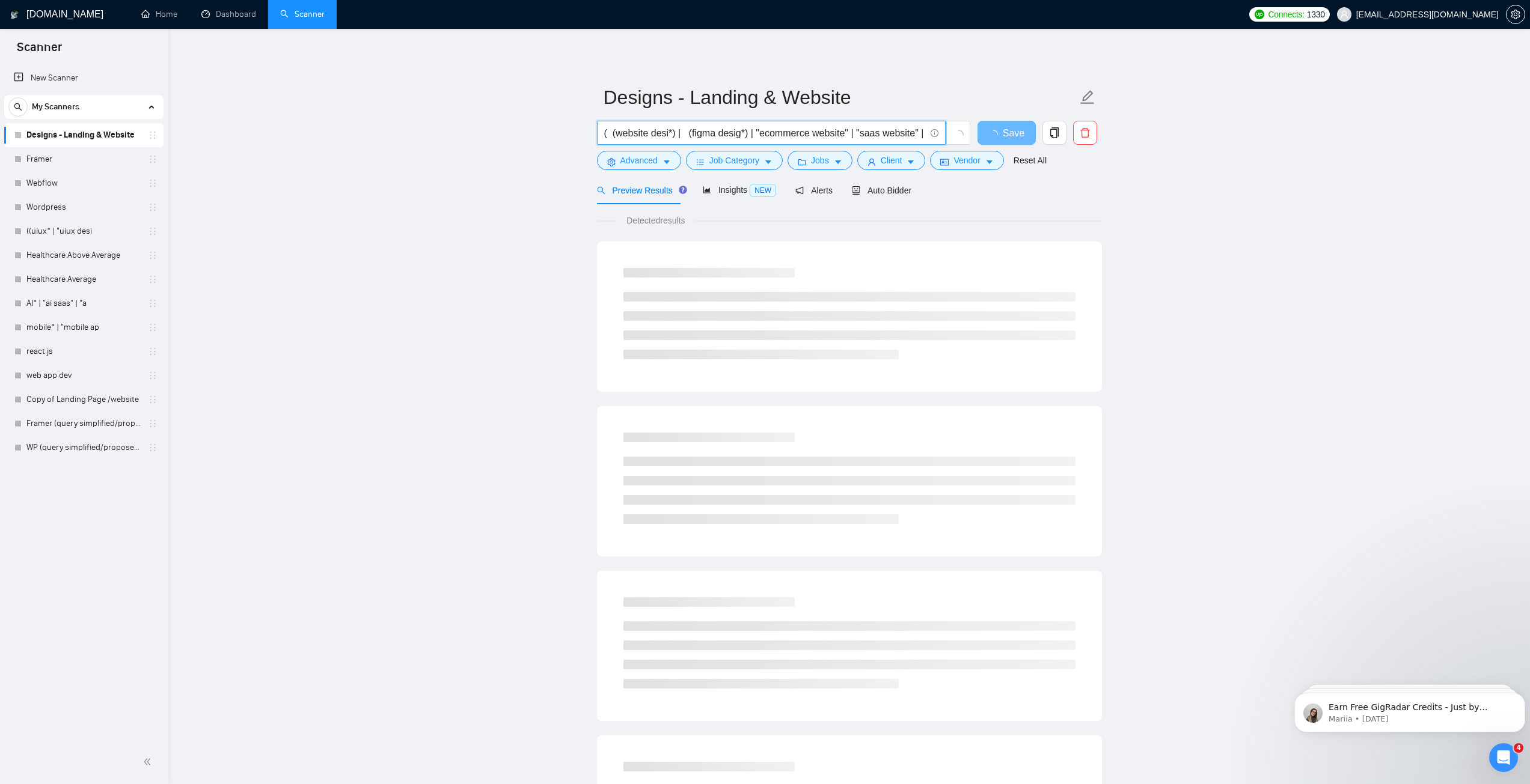
click at [753, 132] on input "( (website desi*) | (figma desig*) | "ecommerce website" | "saas website" | "bu…" at bounding box center [764, 133] width 321 height 15
click at [469, 163] on main "Designs - Landing & Website ( (website desi*) | (figma desig*) | "ecommerce web…" at bounding box center [849, 549] width 1323 height 1002
click at [32, 158] on link "Framer" at bounding box center [83, 159] width 114 height 24
click at [69, 133] on link "Designs - Landing & Website" at bounding box center [83, 135] width 114 height 24
click at [48, 156] on link "Framer" at bounding box center [83, 159] width 114 height 24
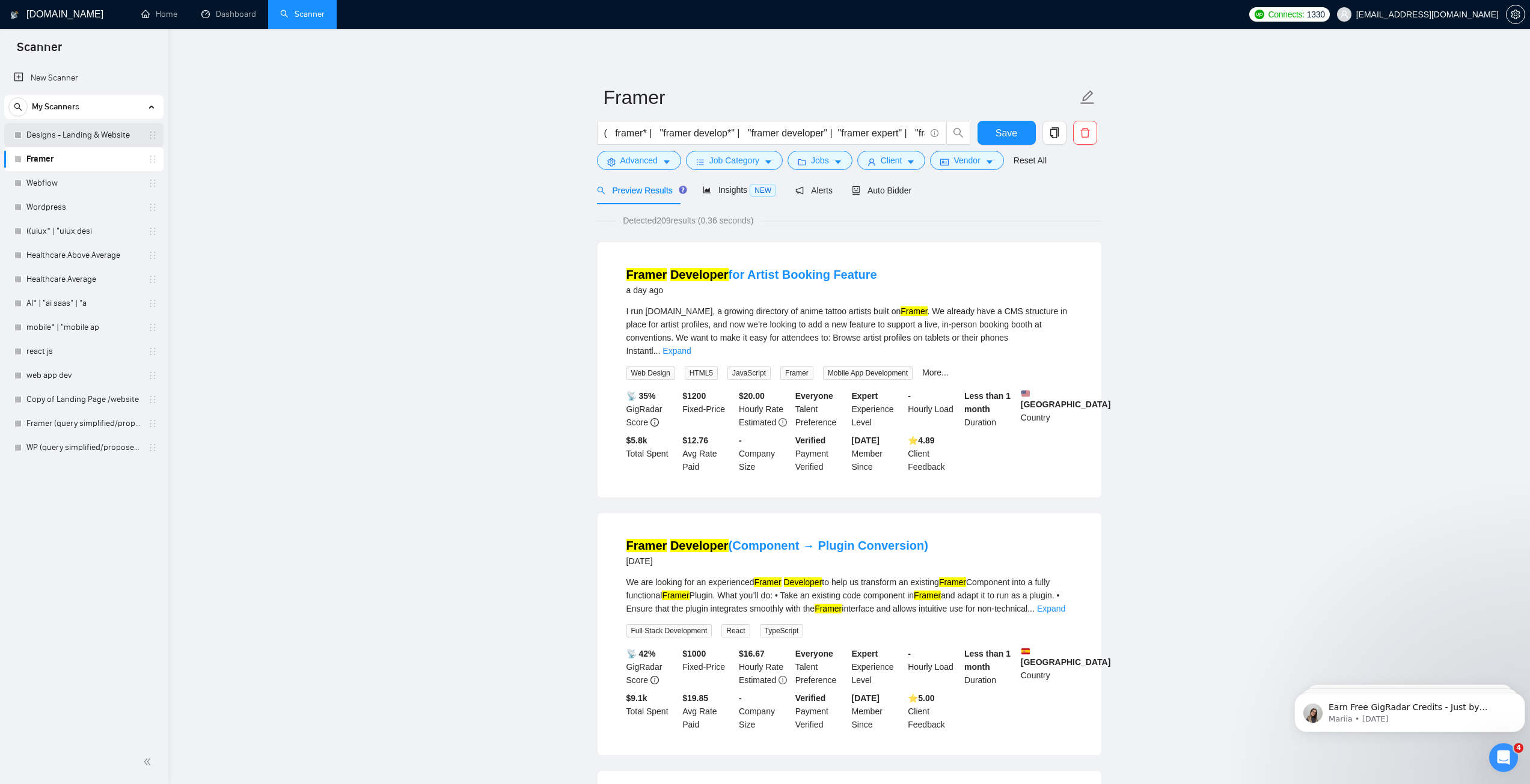
click at [78, 132] on link "Designs - Landing & Website" at bounding box center [83, 135] width 114 height 24
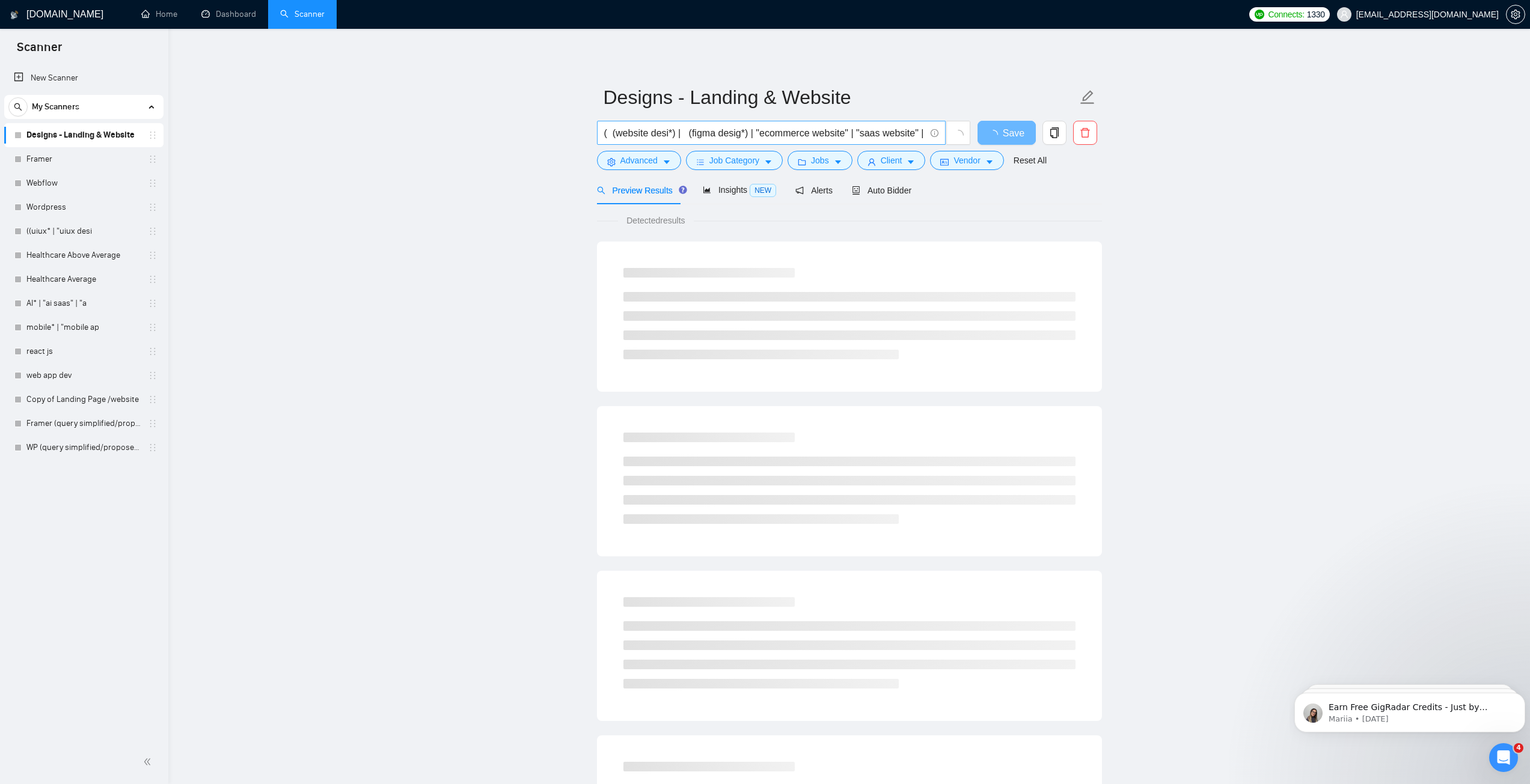
click at [717, 133] on input "( (website desi*) | (figma desig*) | "ecommerce website" | "saas website" | "bu…" at bounding box center [764, 133] width 321 height 15
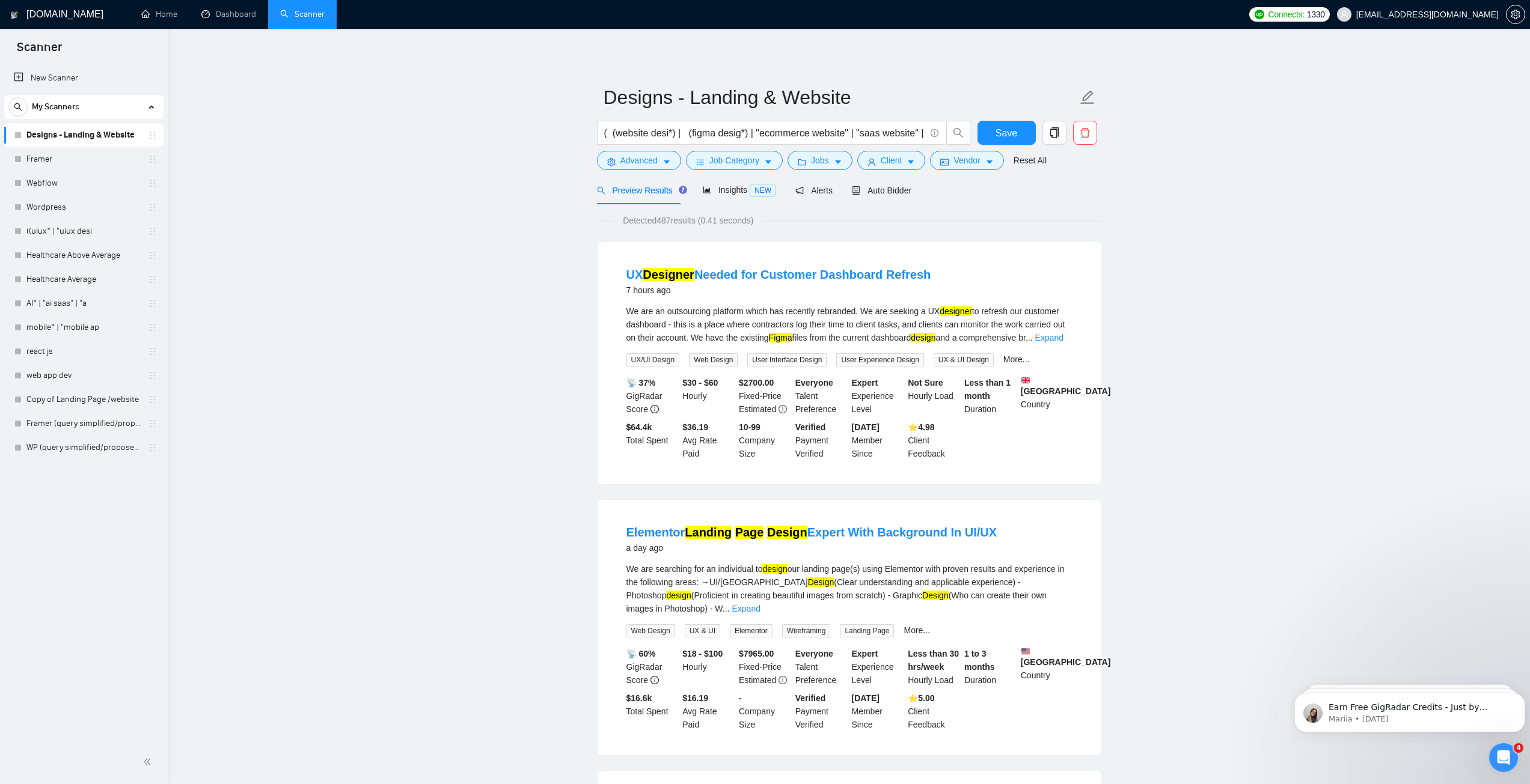
click at [58, 158] on link "Framer" at bounding box center [83, 159] width 114 height 24
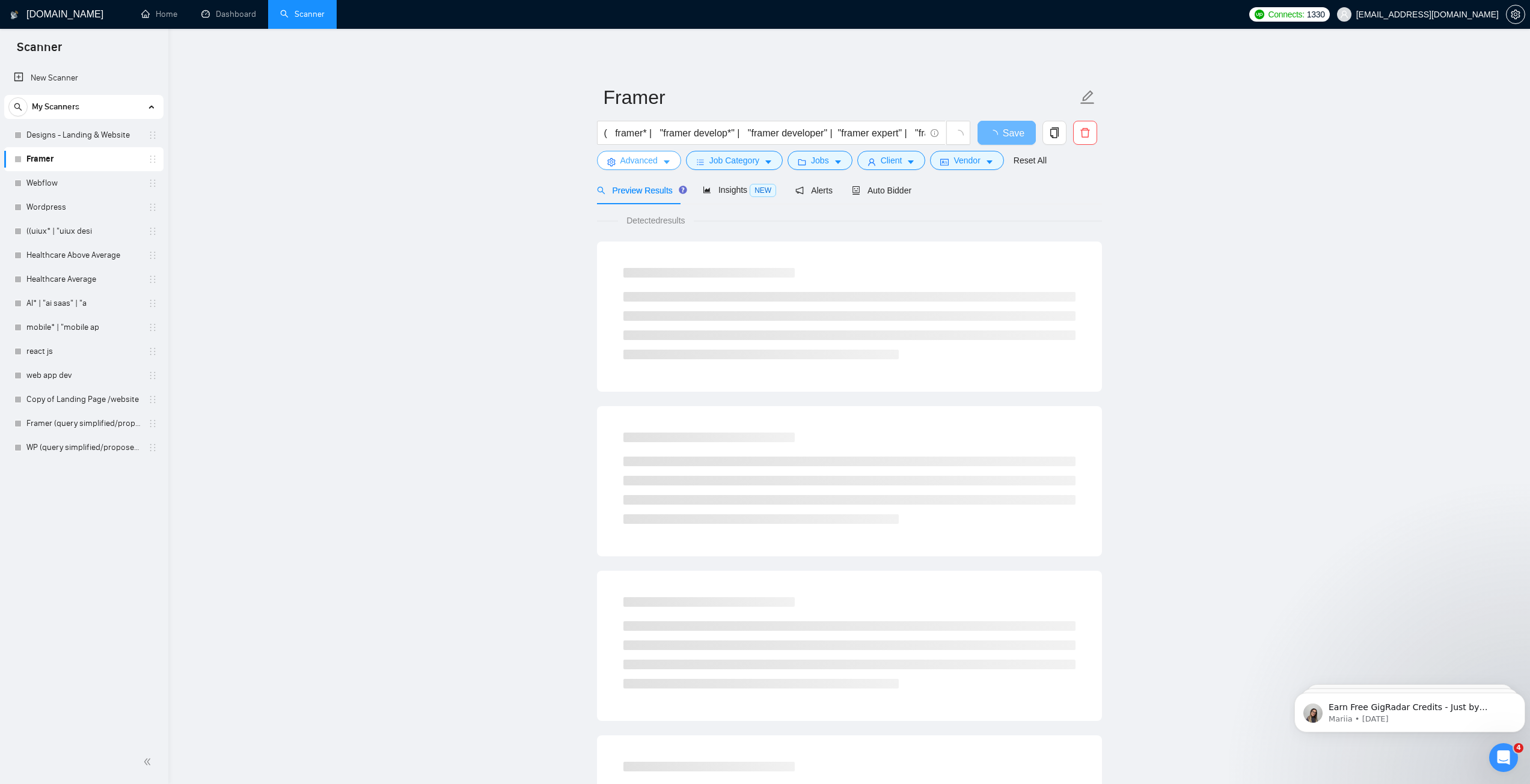
click at [650, 165] on span "Advanced" at bounding box center [639, 160] width 38 height 13
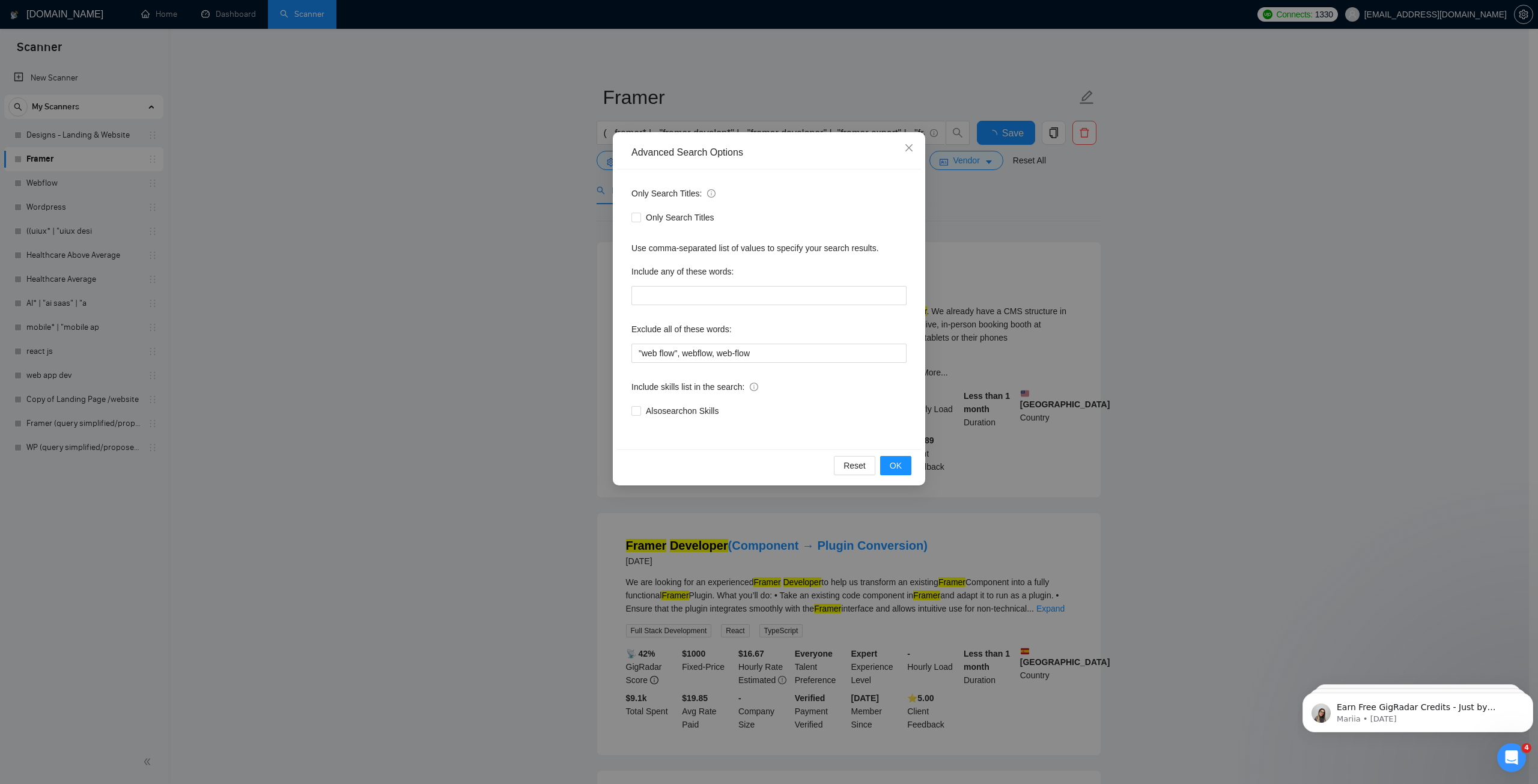
click at [579, 219] on div "Advanced Search Options Only Search Titles: Only Search Titles Use comma-separa…" at bounding box center [769, 392] width 1538 height 784
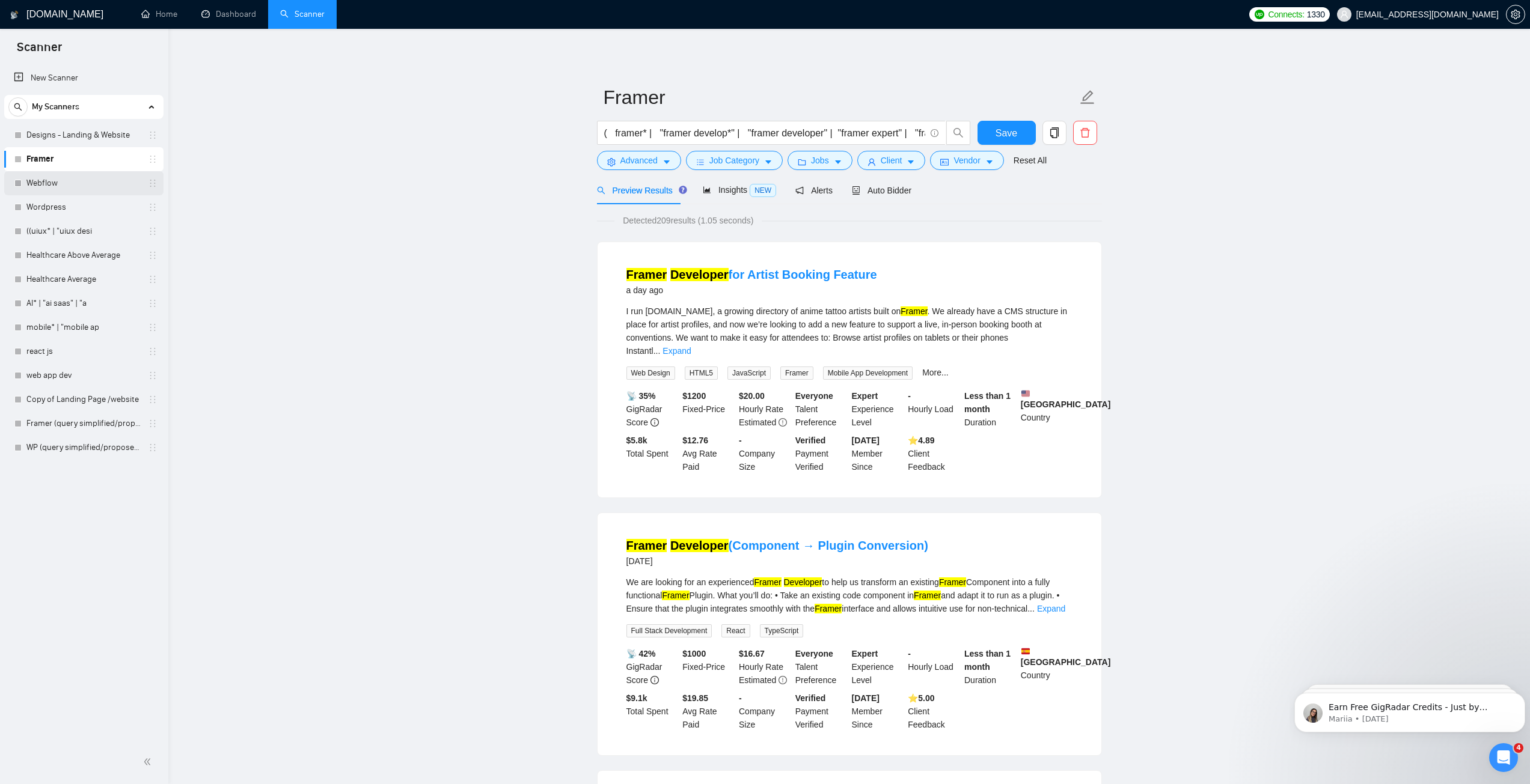
click at [51, 180] on link "Webflow" at bounding box center [83, 183] width 114 height 24
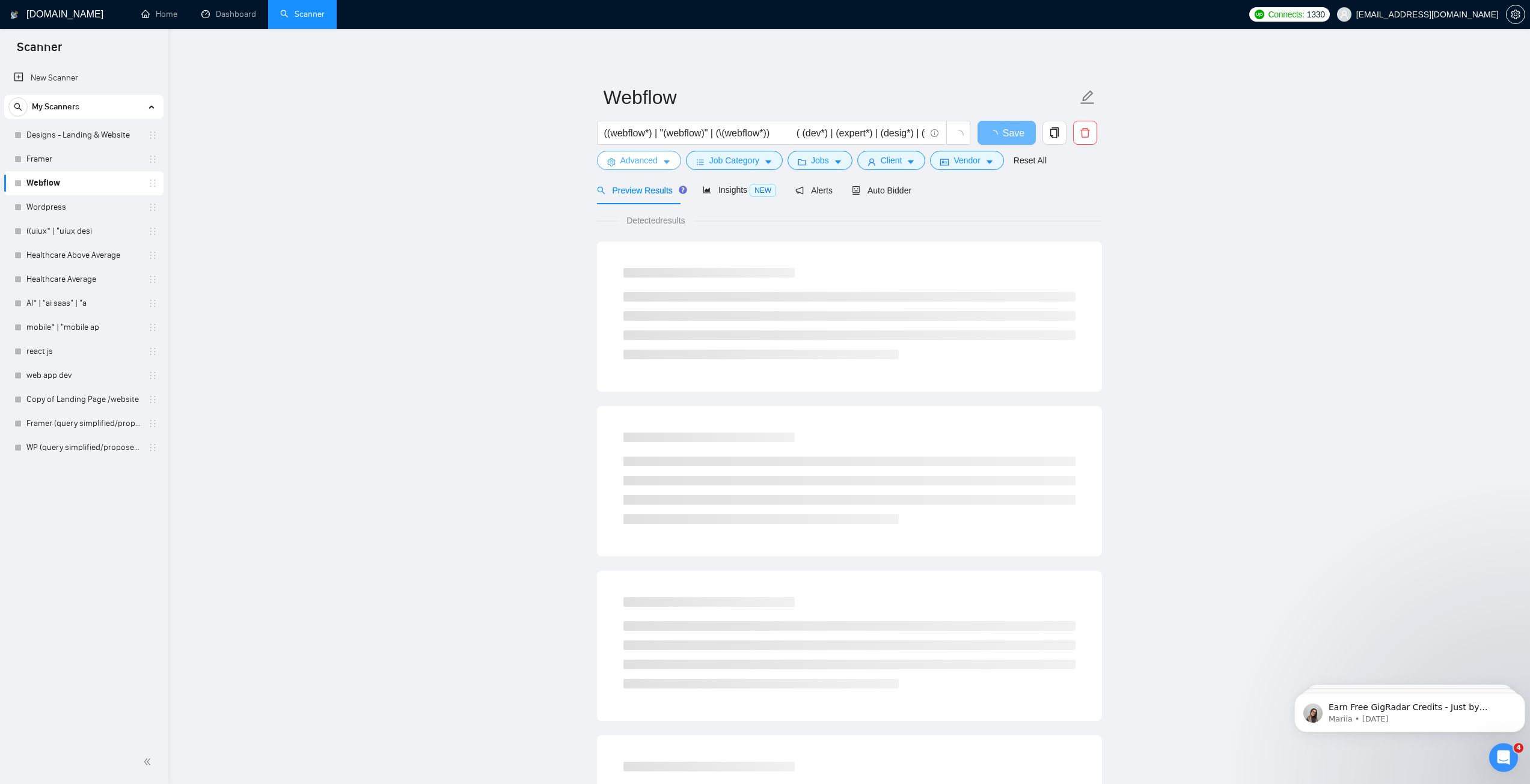
click at [633, 157] on span "Advanced" at bounding box center [639, 160] width 38 height 13
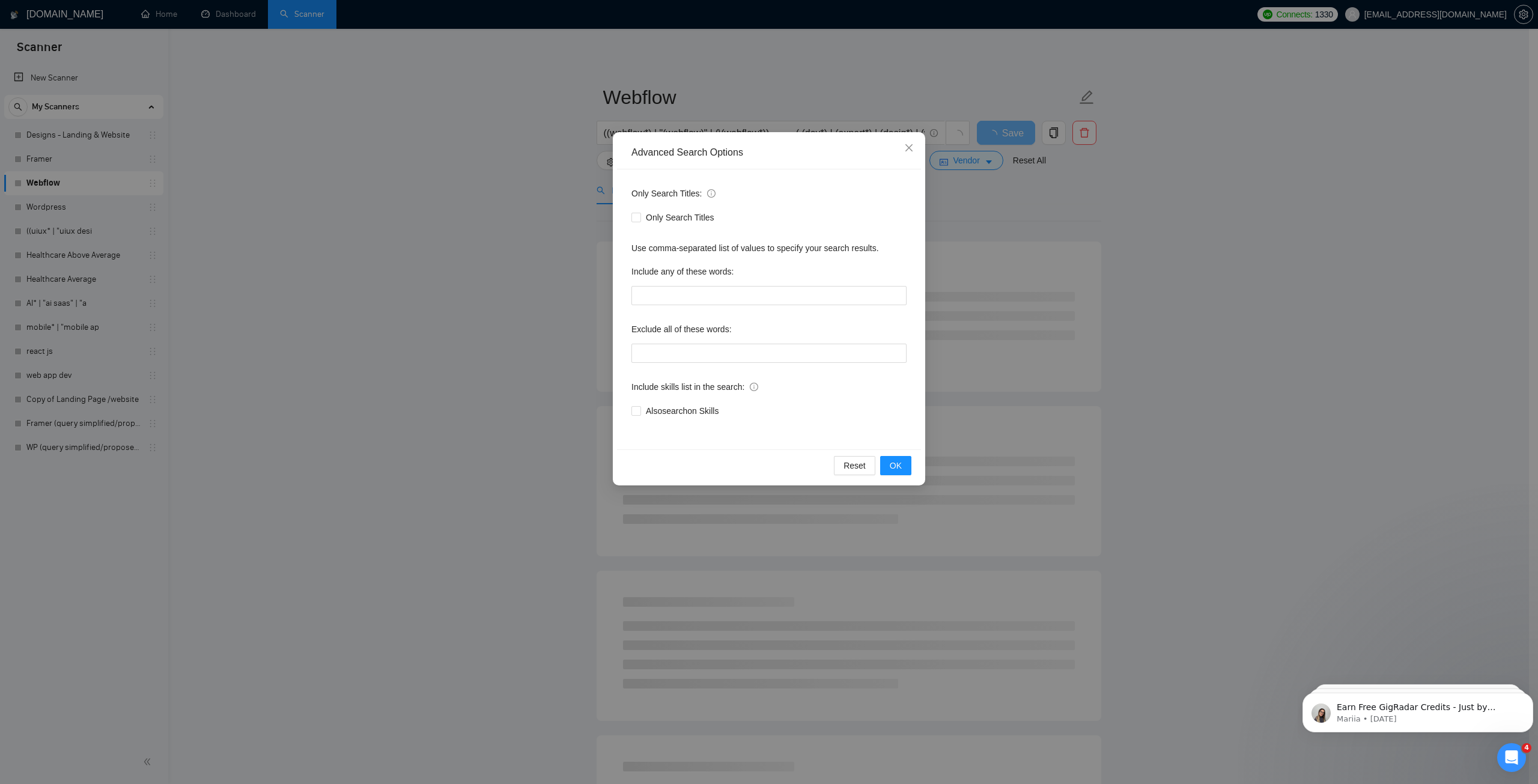
click at [555, 194] on div "Advanced Search Options Only Search Titles: Only Search Titles Use comma-separa…" at bounding box center [769, 392] width 1538 height 784
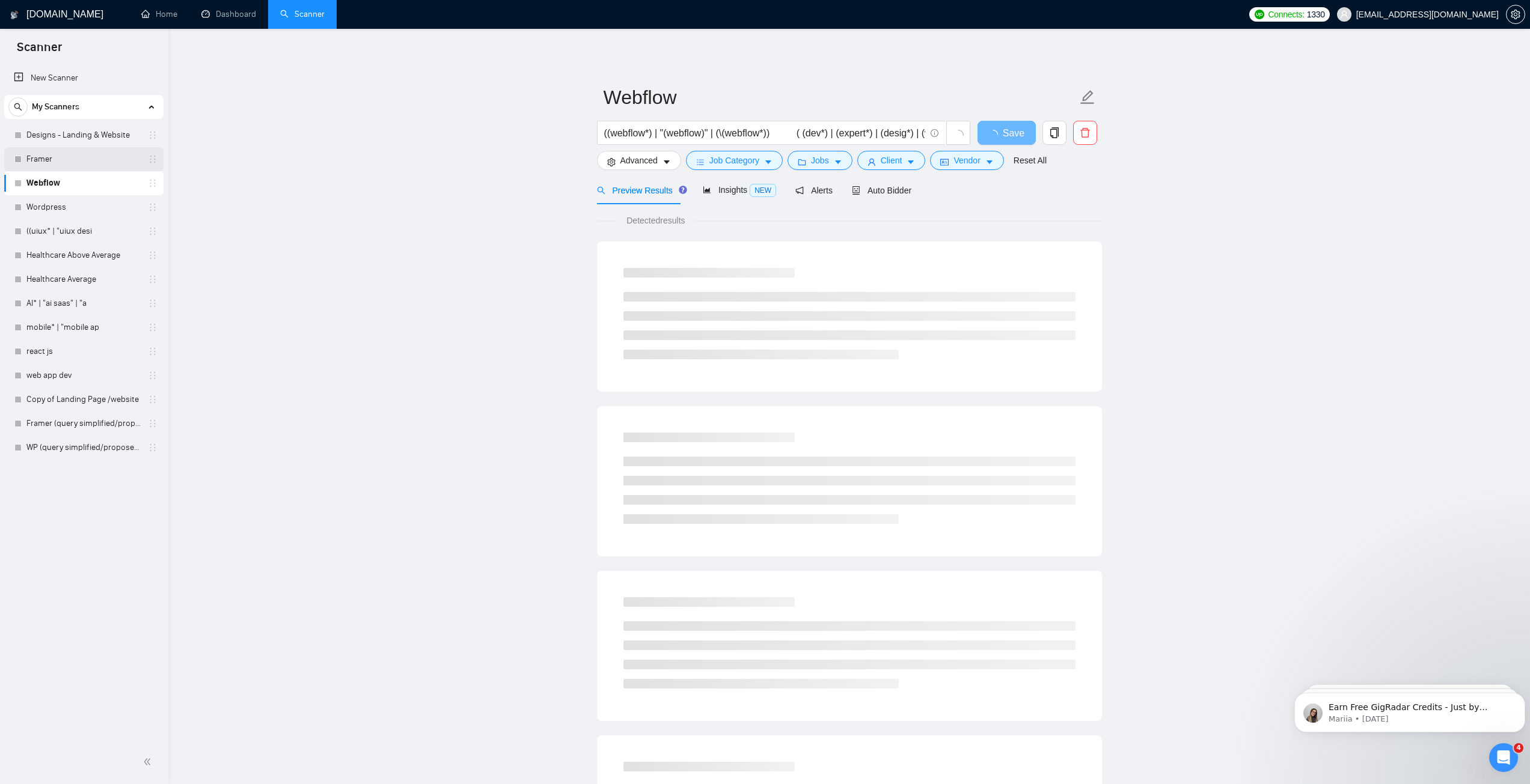
click at [84, 153] on link "Framer" at bounding box center [83, 159] width 114 height 24
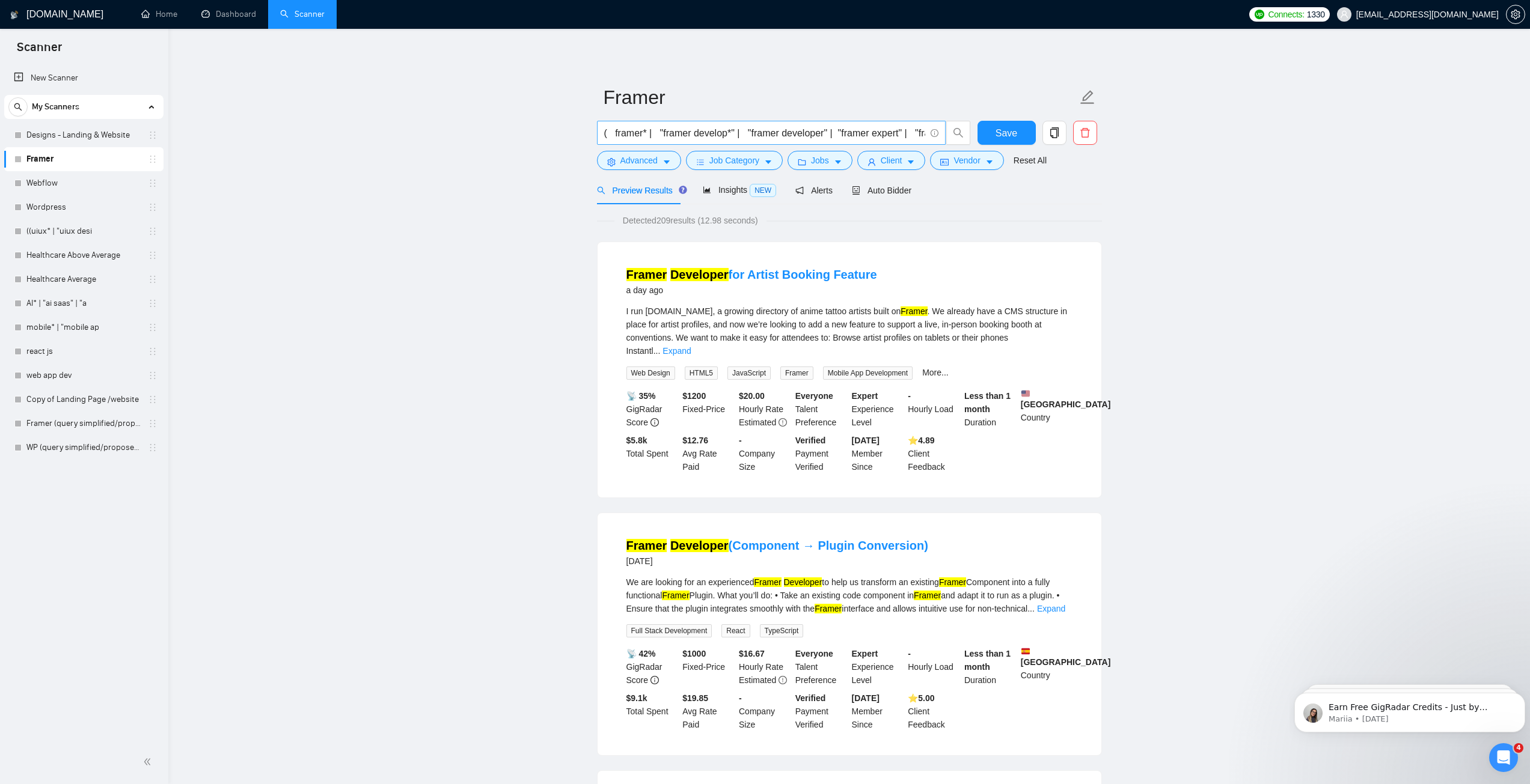
click at [790, 134] on input "( framer* | "framer develop*" | "framer developer" | "framer expert" | "framer …" at bounding box center [764, 133] width 321 height 15
paste input "(framer*) | "(framer)" | (\(framer*)) ( (dev*) | (expert*) | (desig*) | (web*) …"
type input "((framer*) | "(framer)" | (\(framer*)) ( (dev*) | (expert*) | (desig*) | (web*)…"
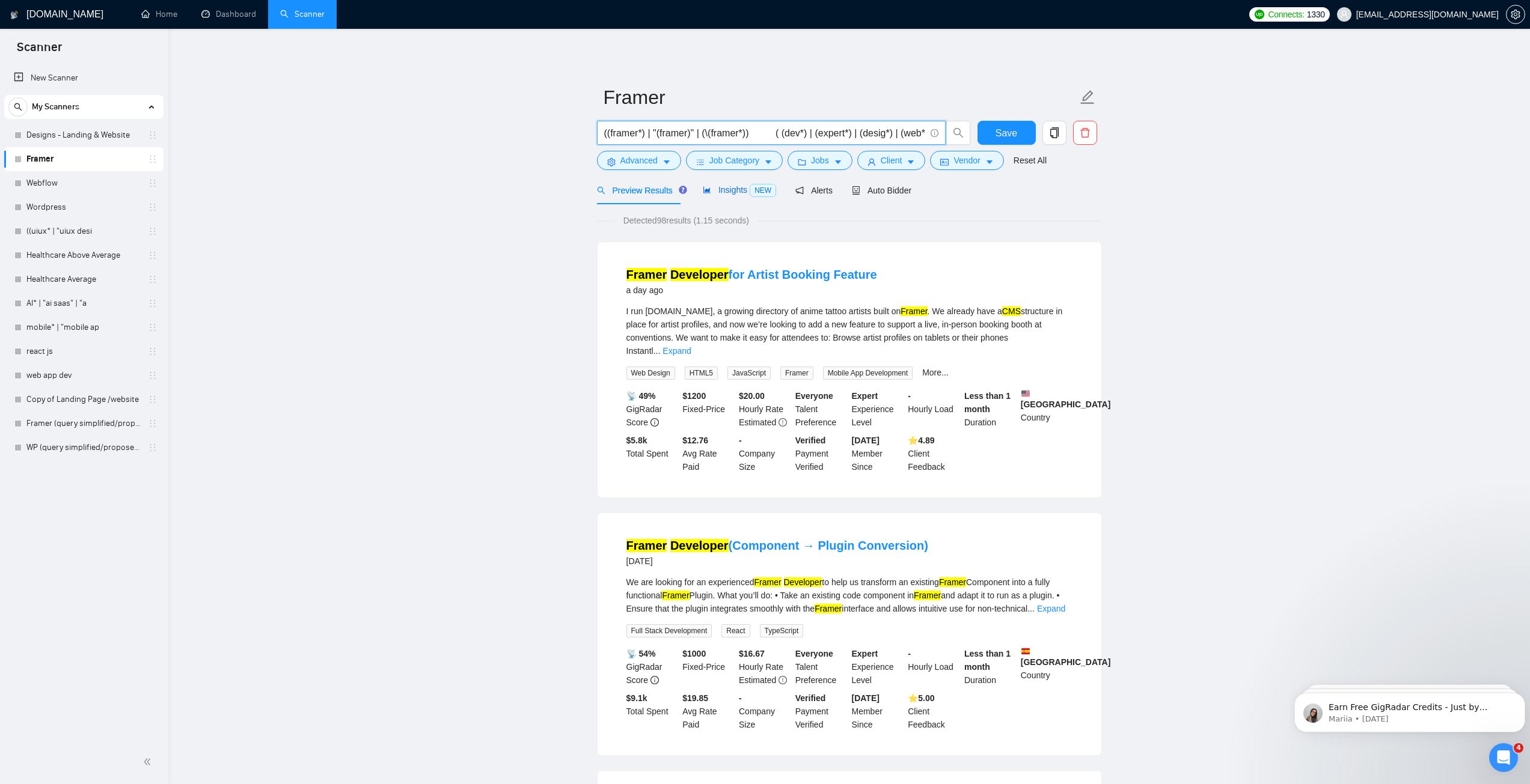
click at [730, 192] on span "Insights NEW" at bounding box center [739, 190] width 73 height 10
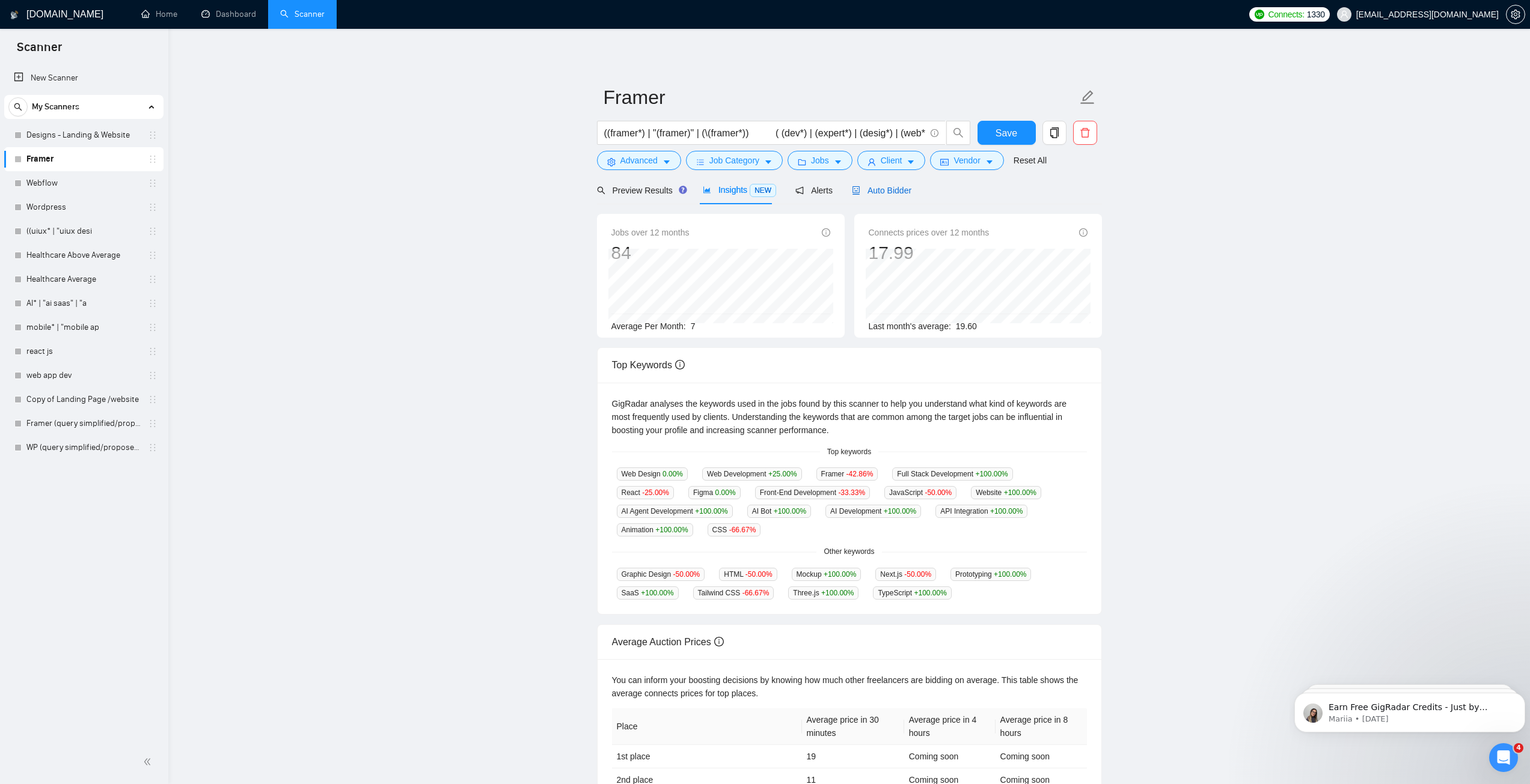
click at [860, 194] on span "Auto Bidder" at bounding box center [881, 190] width 59 height 10
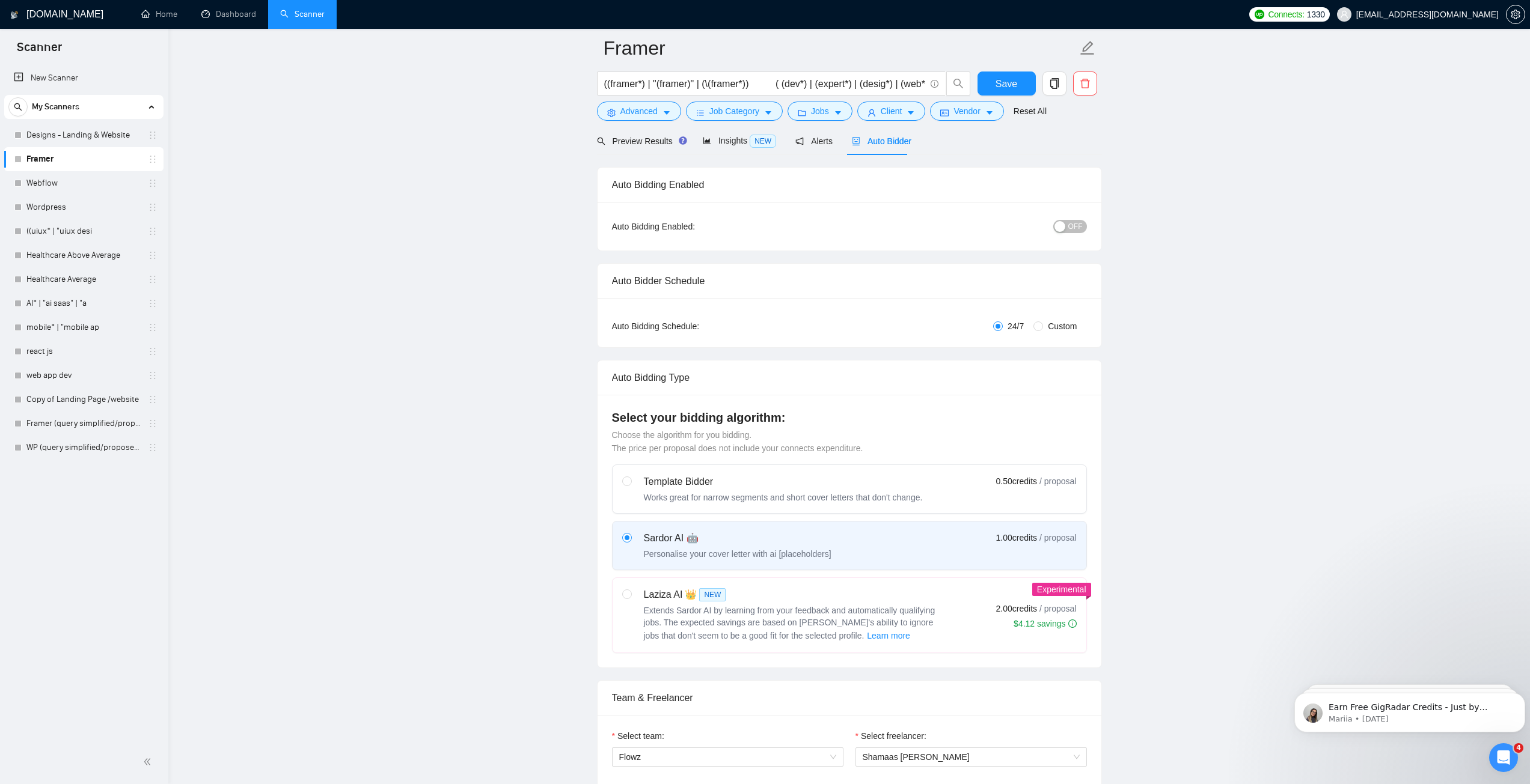
scroll to position [300, 0]
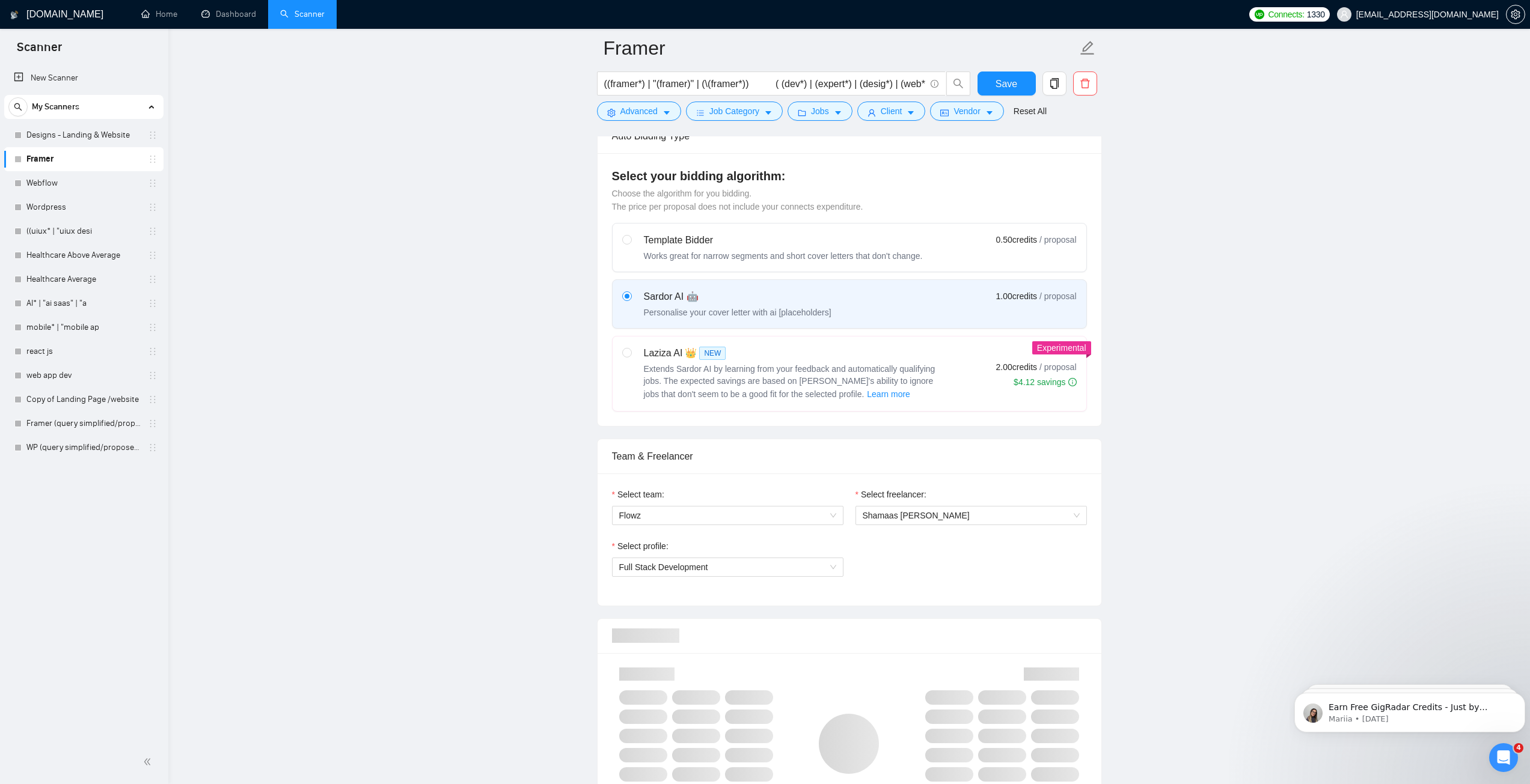
click at [674, 356] on div "Laziza AI 👑 NEW" at bounding box center [794, 353] width 301 height 14
click at [631, 356] on input "radio" at bounding box center [626, 352] width 9 height 9
radio input "true"
radio input "false"
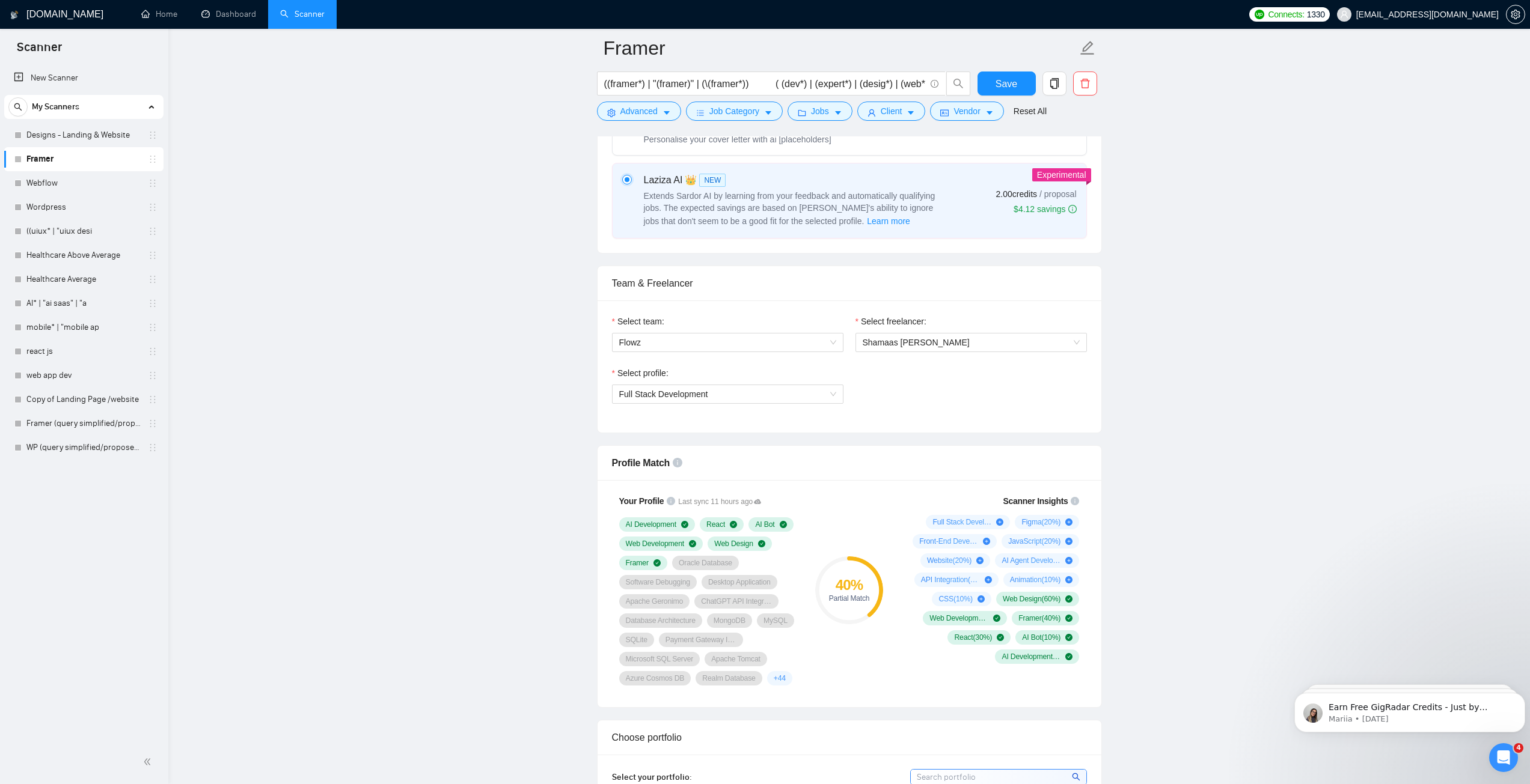
scroll to position [360, 0]
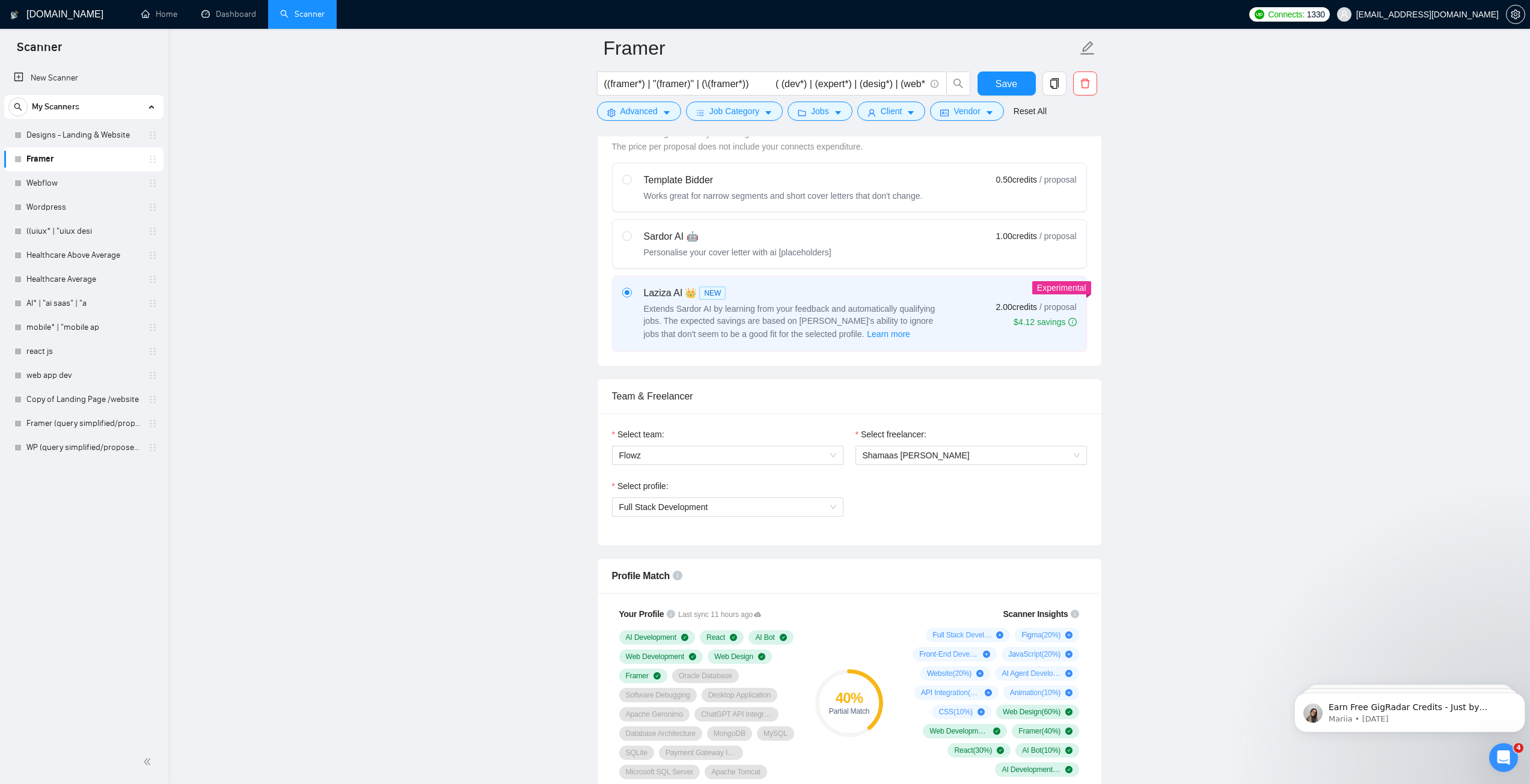
click at [686, 240] on div "Sardor AI 🤖" at bounding box center [738, 237] width 188 height 14
click at [631, 240] on input "radio" at bounding box center [626, 235] width 9 height 9
radio input "true"
radio input "false"
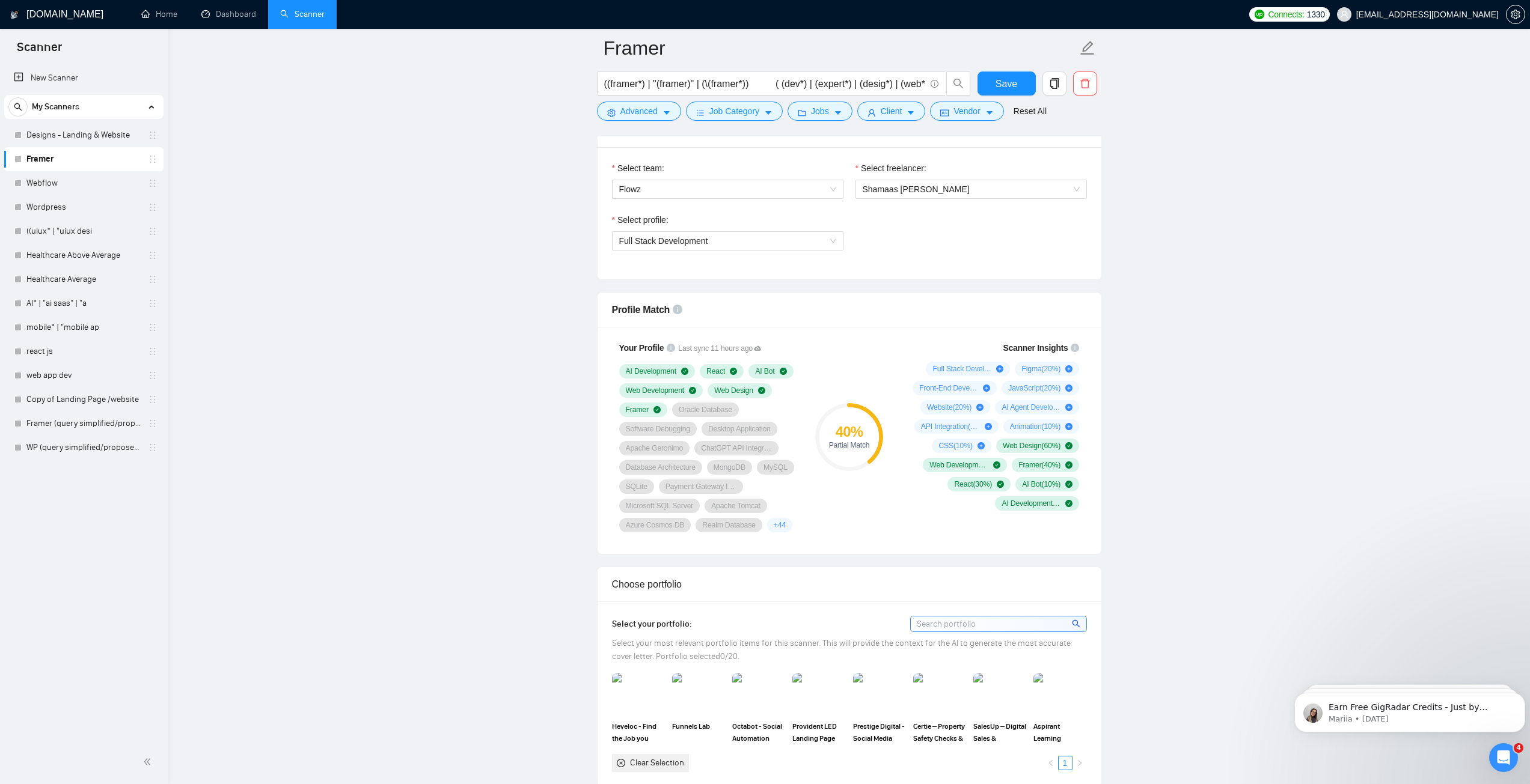
scroll to position [481, 0]
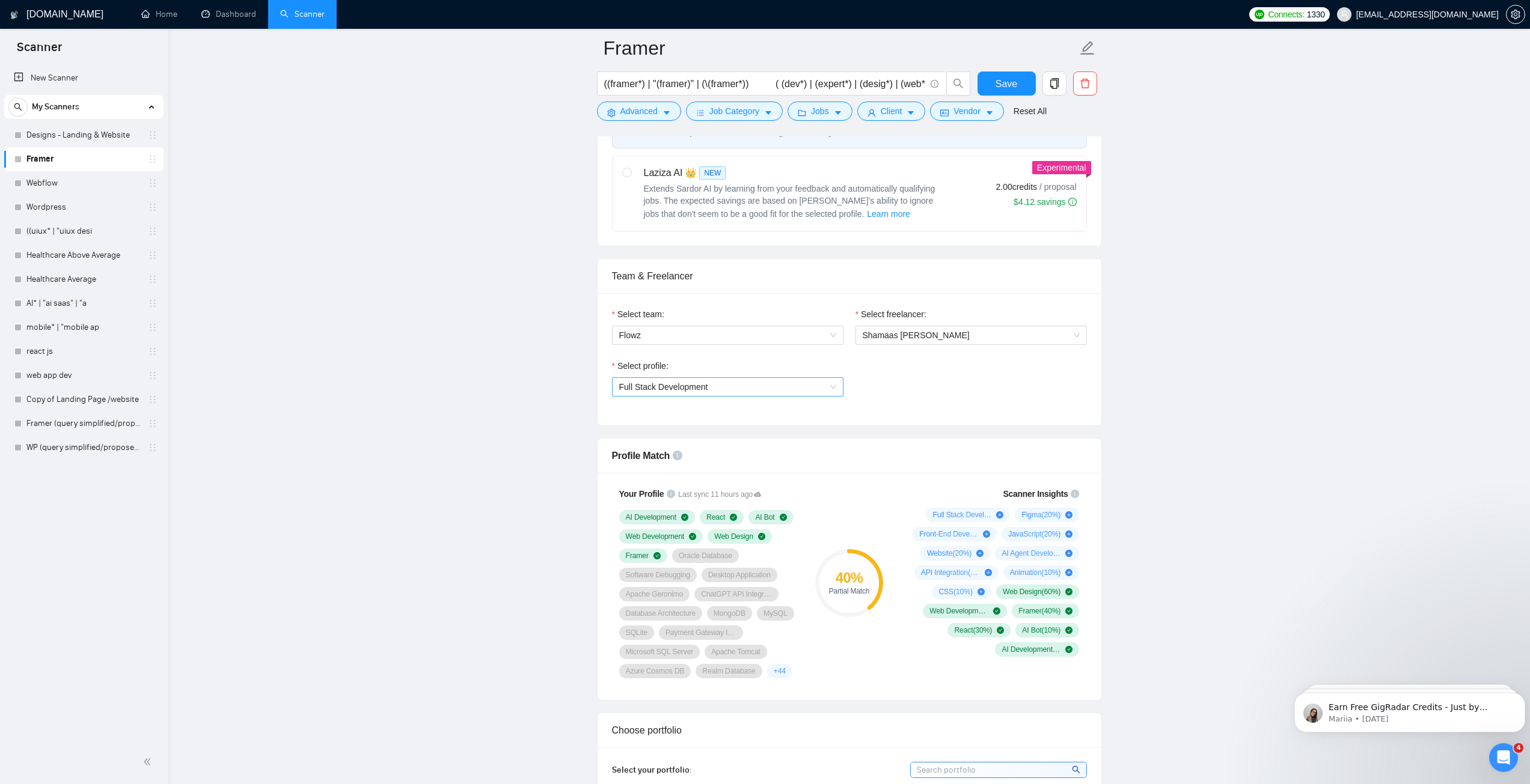
click at [706, 387] on span "Full Stack Development" at bounding box center [663, 387] width 89 height 10
click at [695, 426] on div "Web Design" at bounding box center [726, 429] width 217 height 13
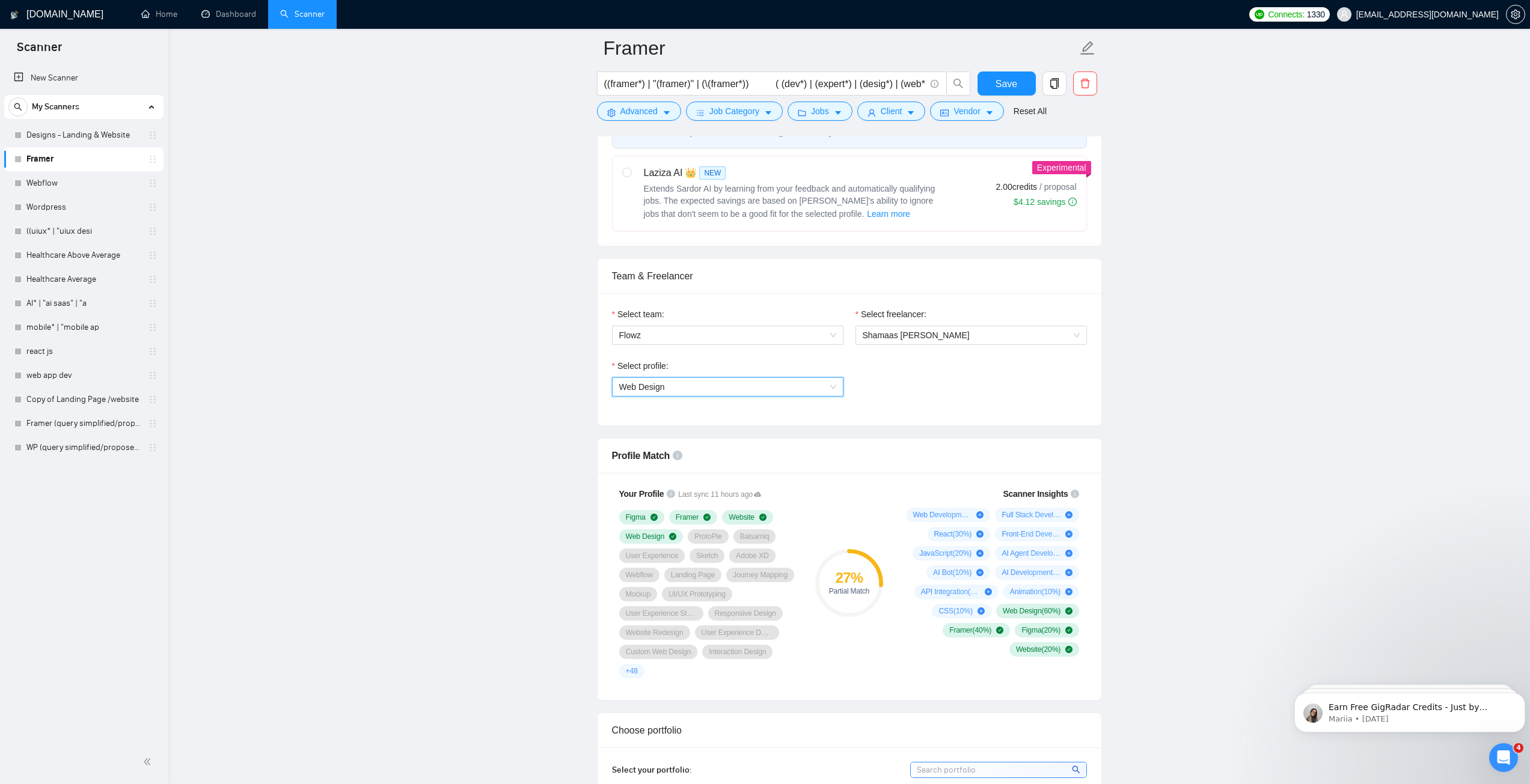
click at [681, 387] on span "Web Design" at bounding box center [727, 387] width 217 height 18
click at [670, 409] on div "General profile" at bounding box center [726, 410] width 217 height 13
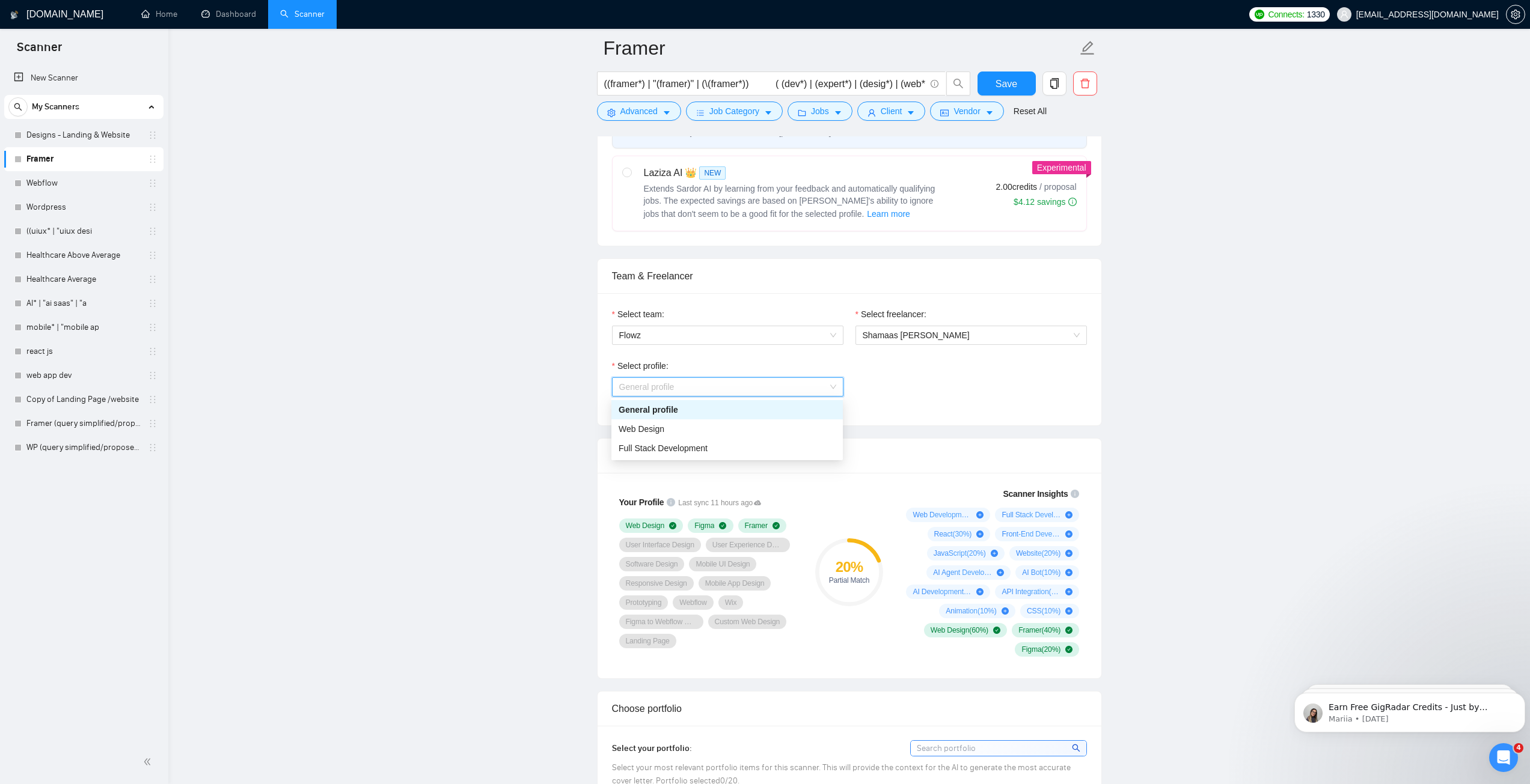
click at [668, 389] on span "General profile" at bounding box center [727, 387] width 217 height 18
click at [680, 449] on span "Full Stack Development" at bounding box center [662, 448] width 89 height 10
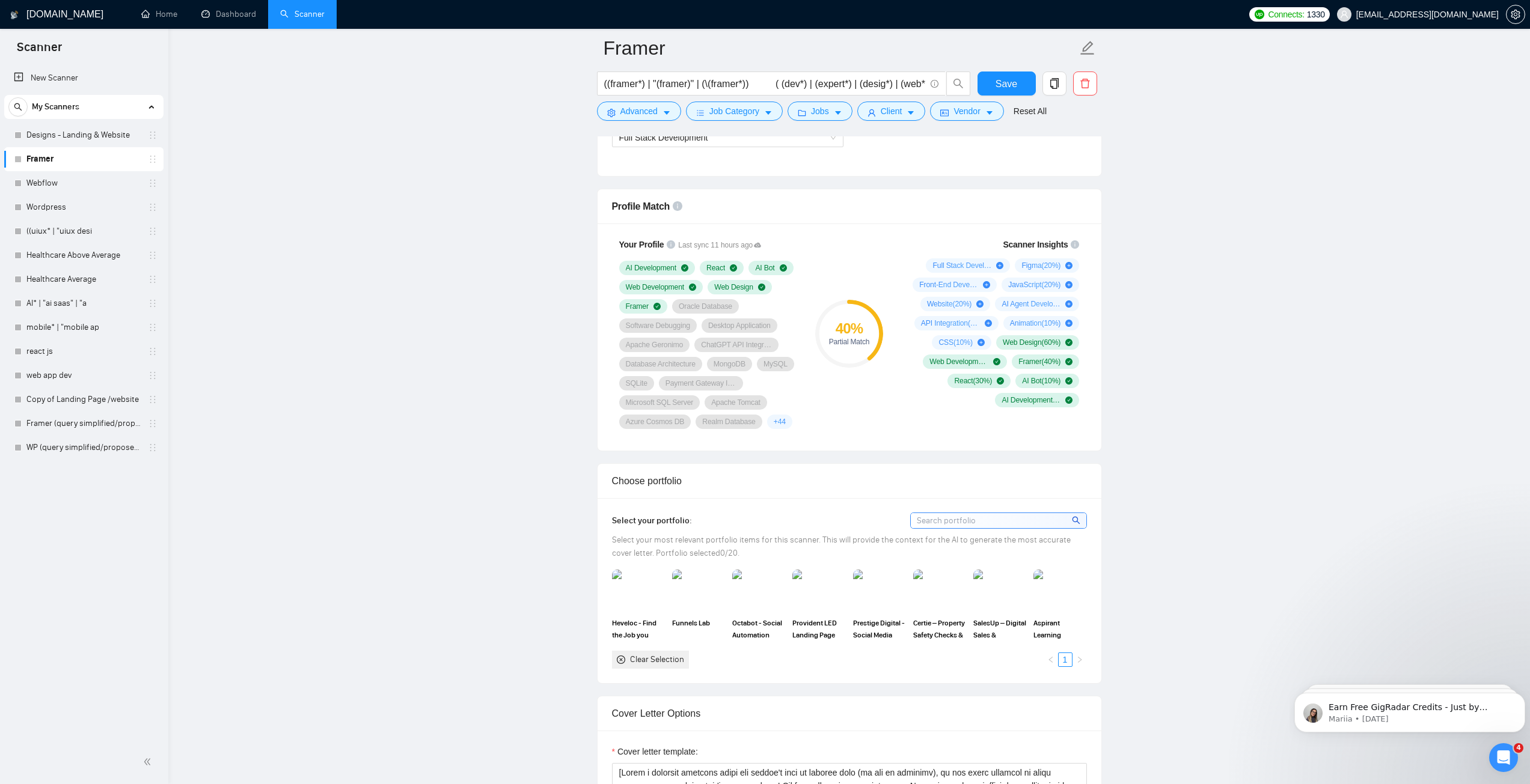
scroll to position [781, 0]
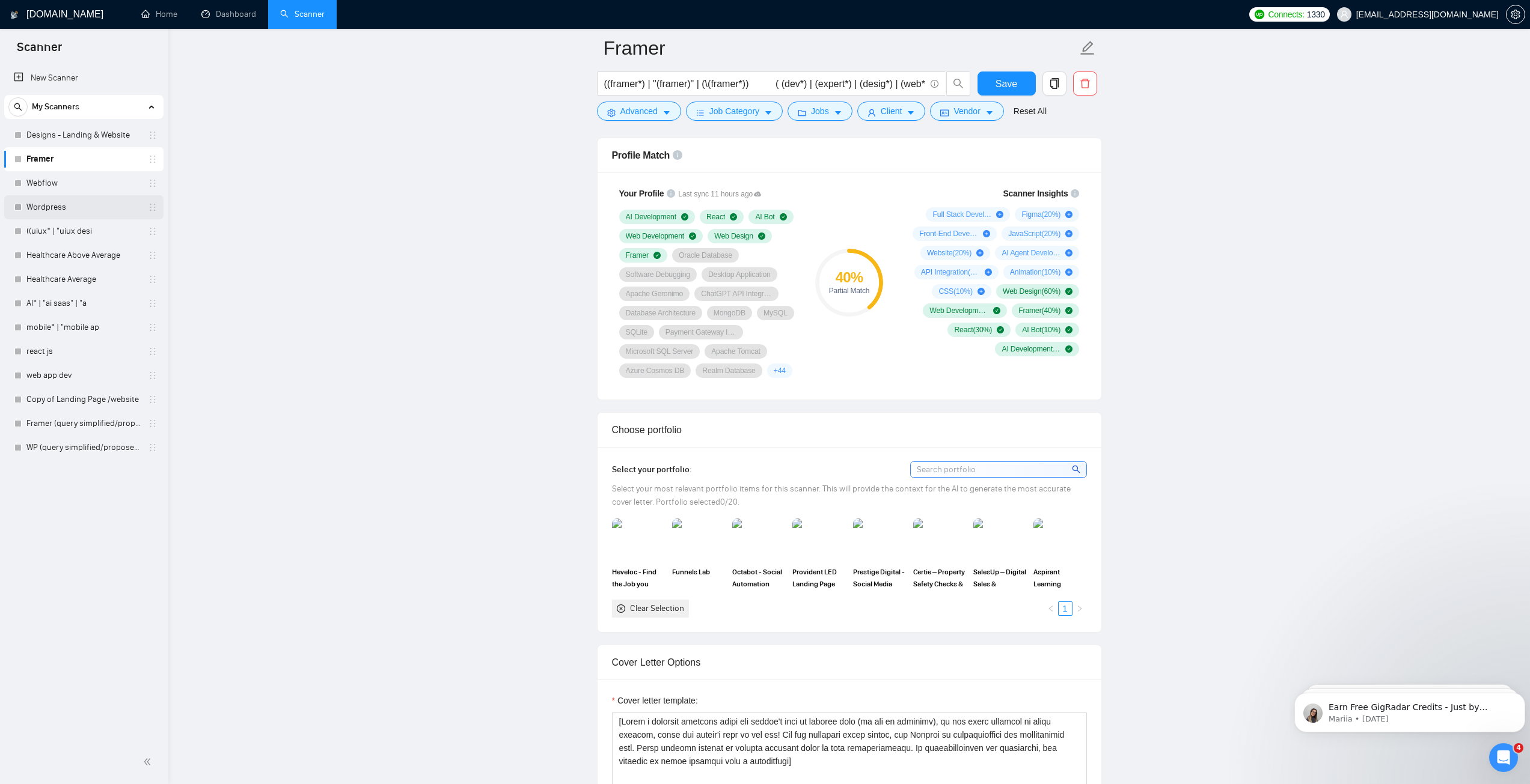
click at [51, 201] on link "Wordpress" at bounding box center [83, 207] width 114 height 24
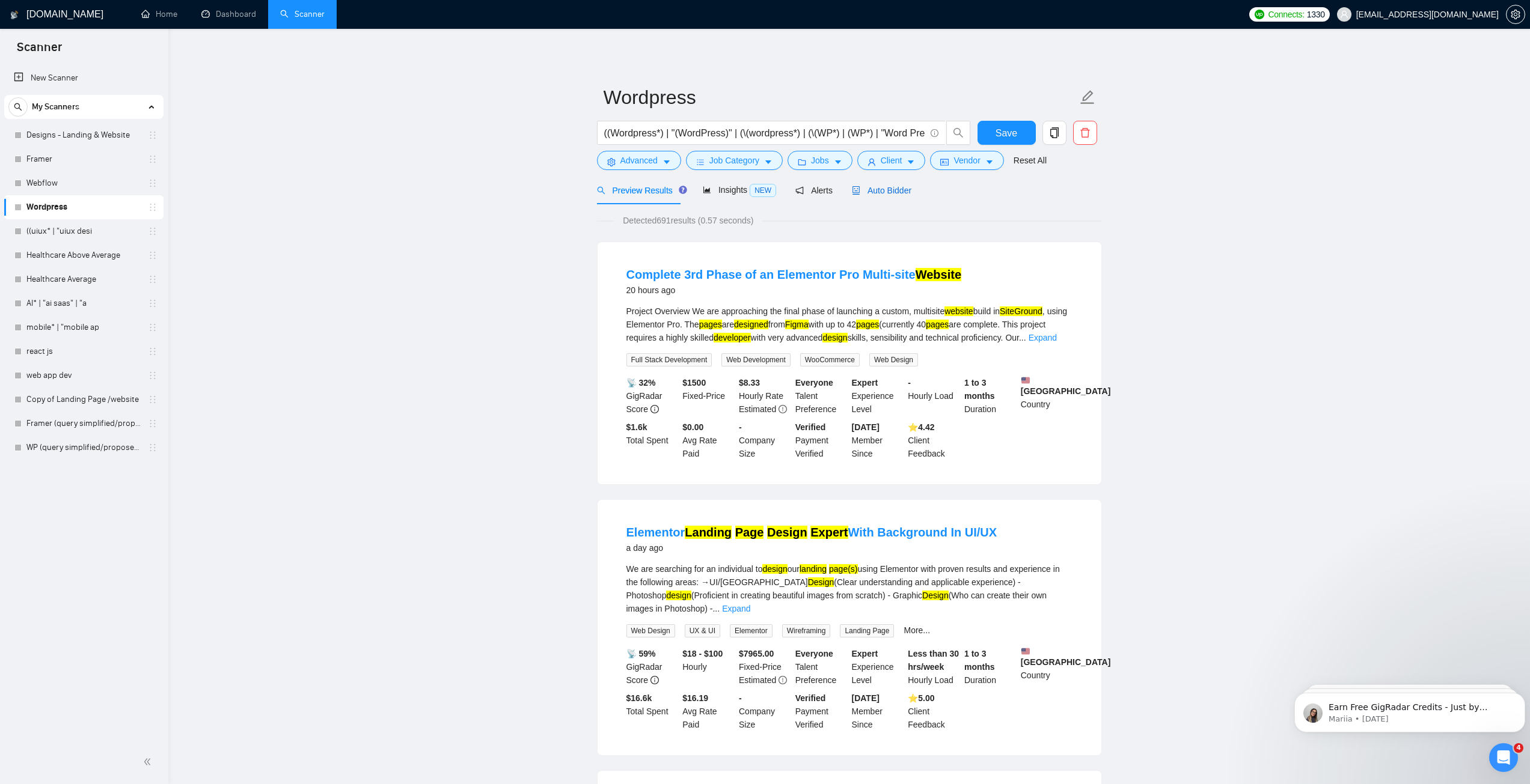
click at [869, 187] on span "Auto Bidder" at bounding box center [881, 190] width 59 height 10
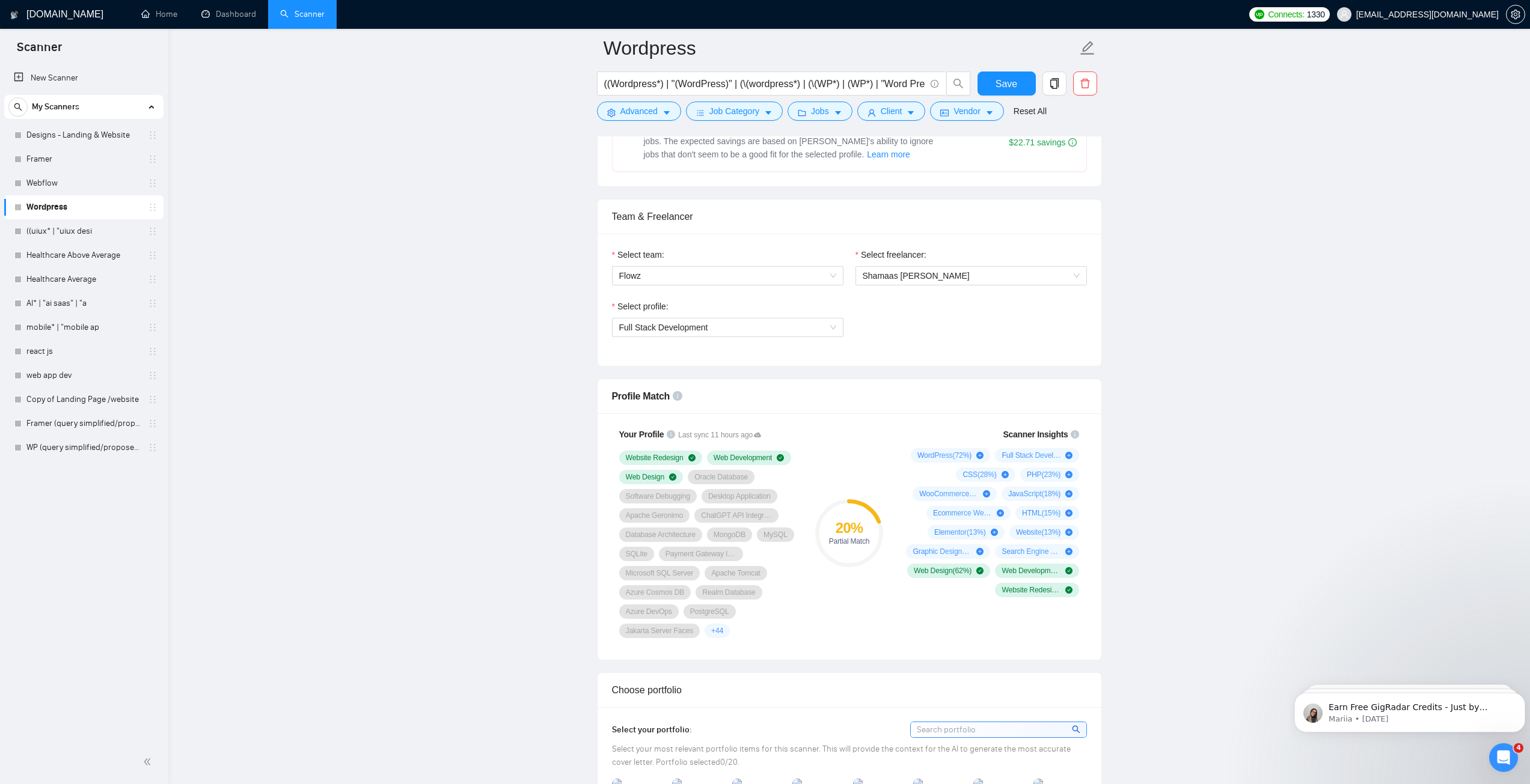
scroll to position [601, 0]
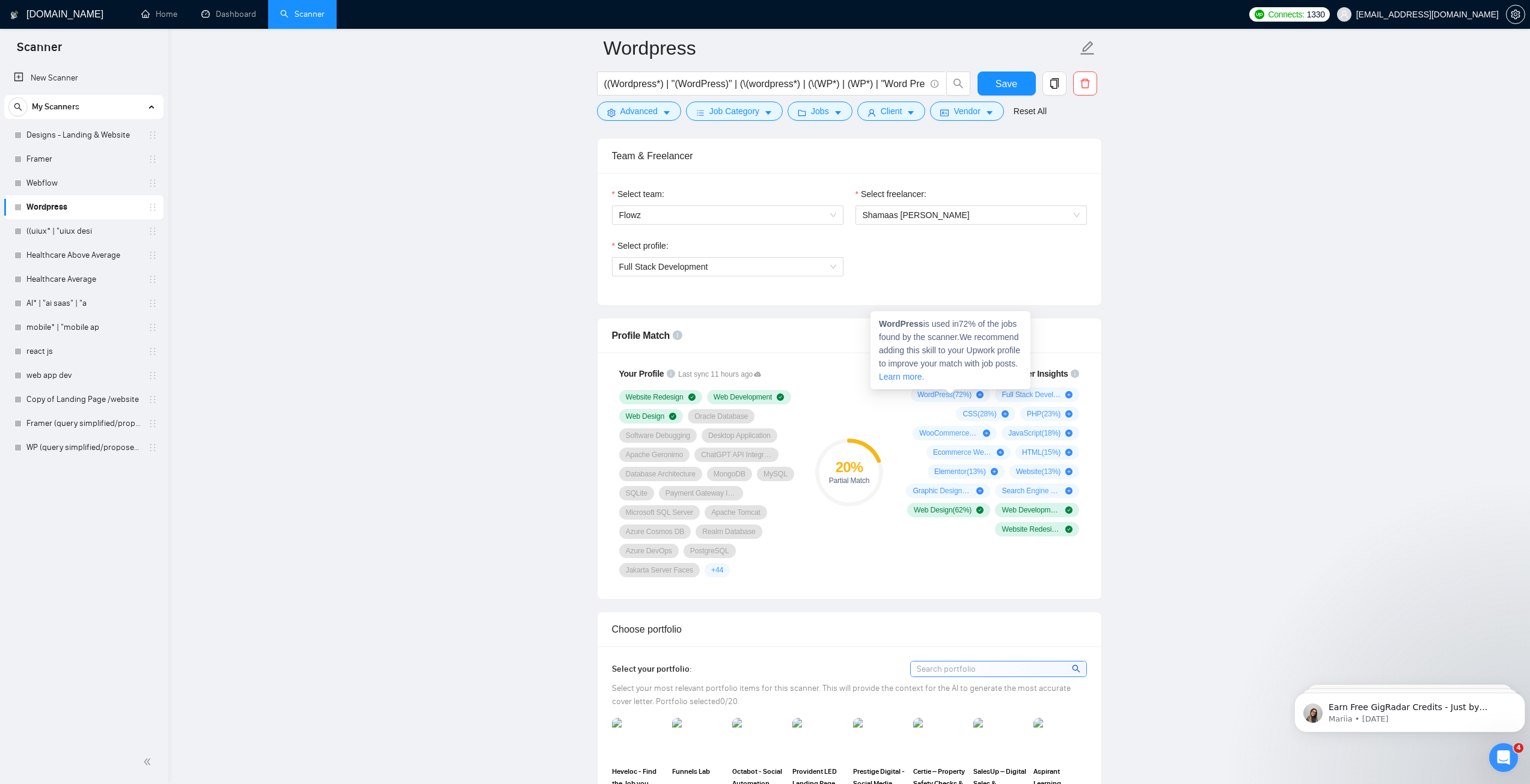
click at [979, 394] on icon "plus-circle" at bounding box center [980, 395] width 7 height 7
